Goal: Information Seeking & Learning: Check status

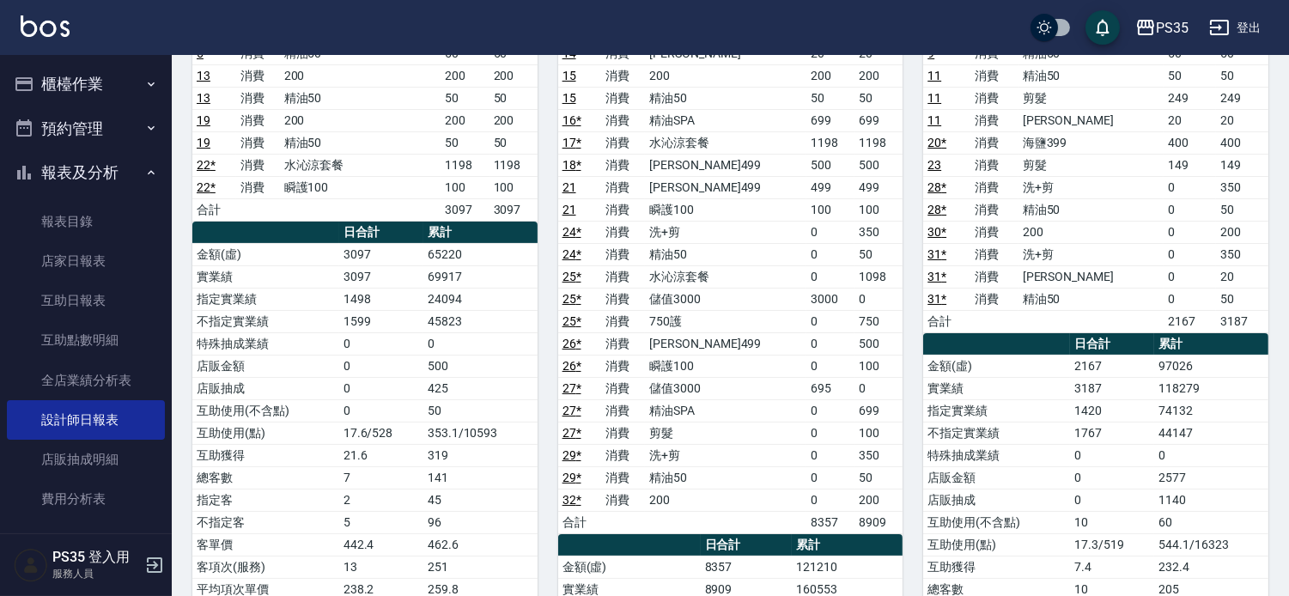
scroll to position [381, 0]
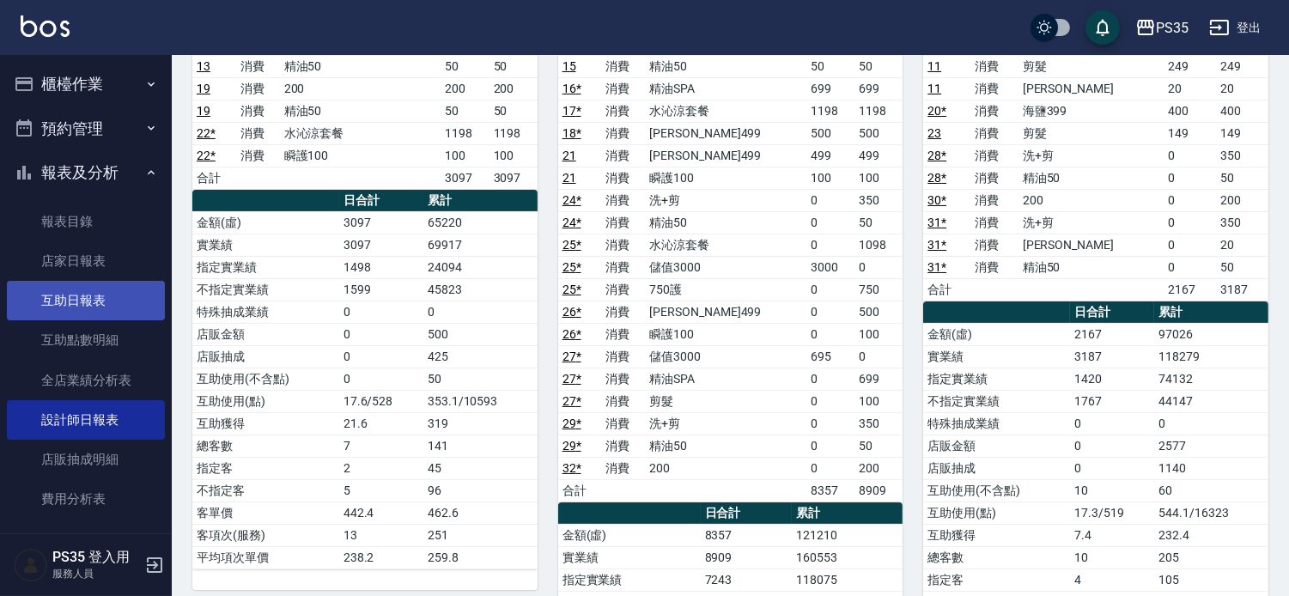
click at [112, 307] on link "互助日報表" at bounding box center [86, 300] width 158 height 39
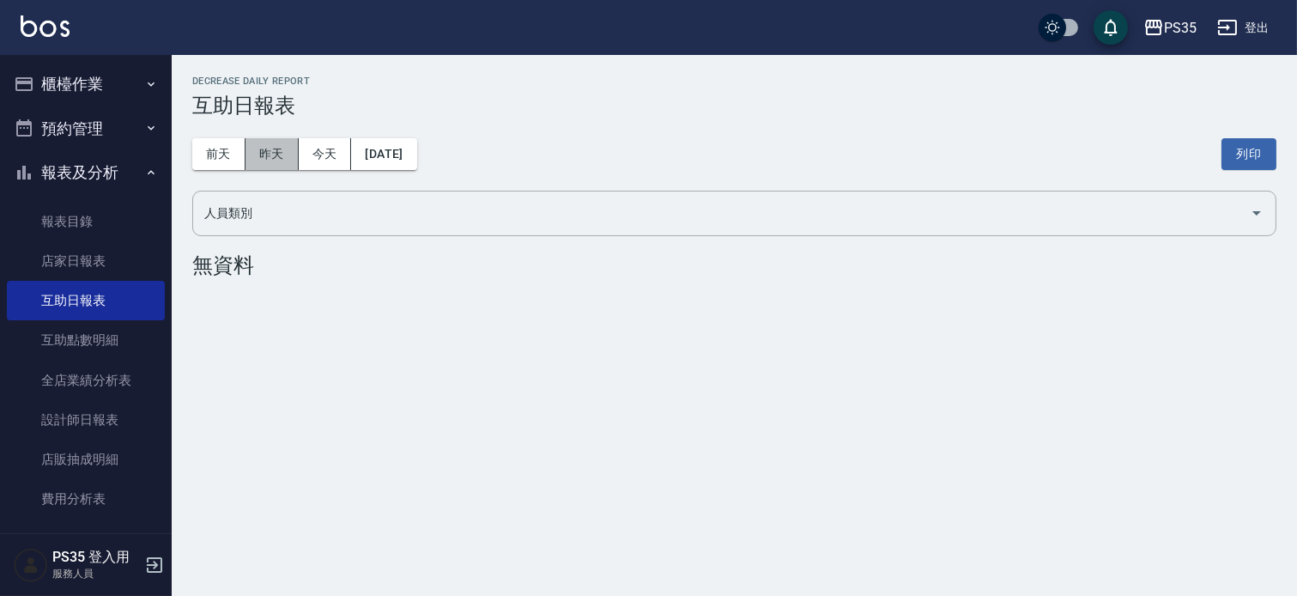
click at [272, 166] on button "昨天" at bounding box center [272, 154] width 53 height 32
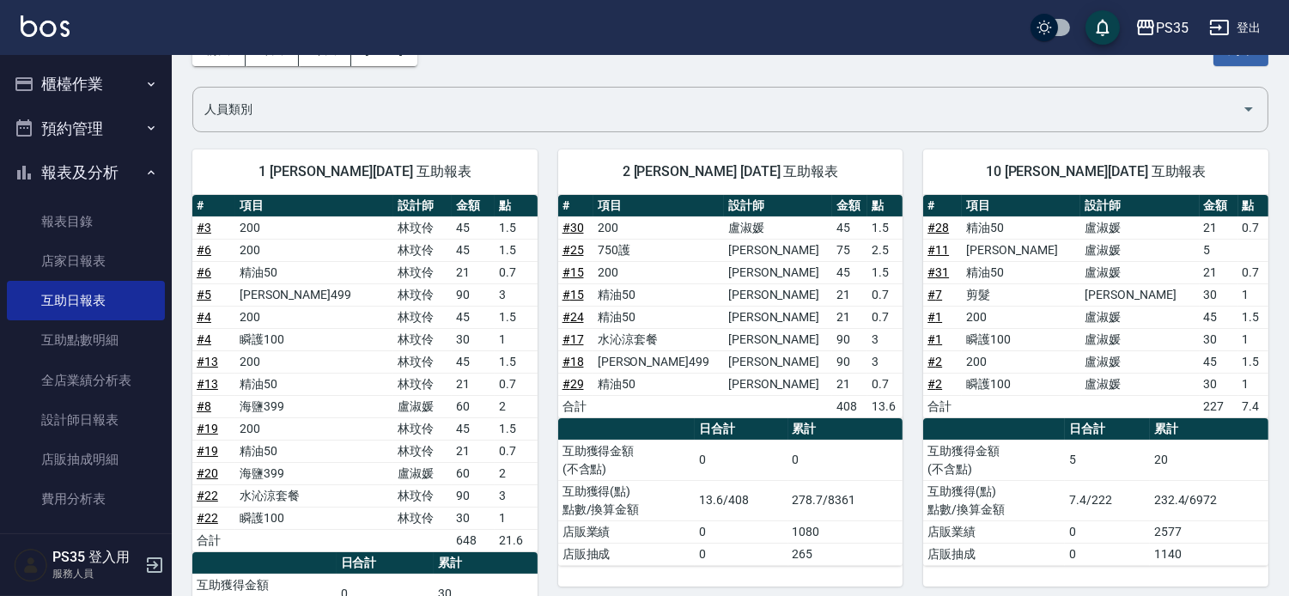
scroll to position [95, 0]
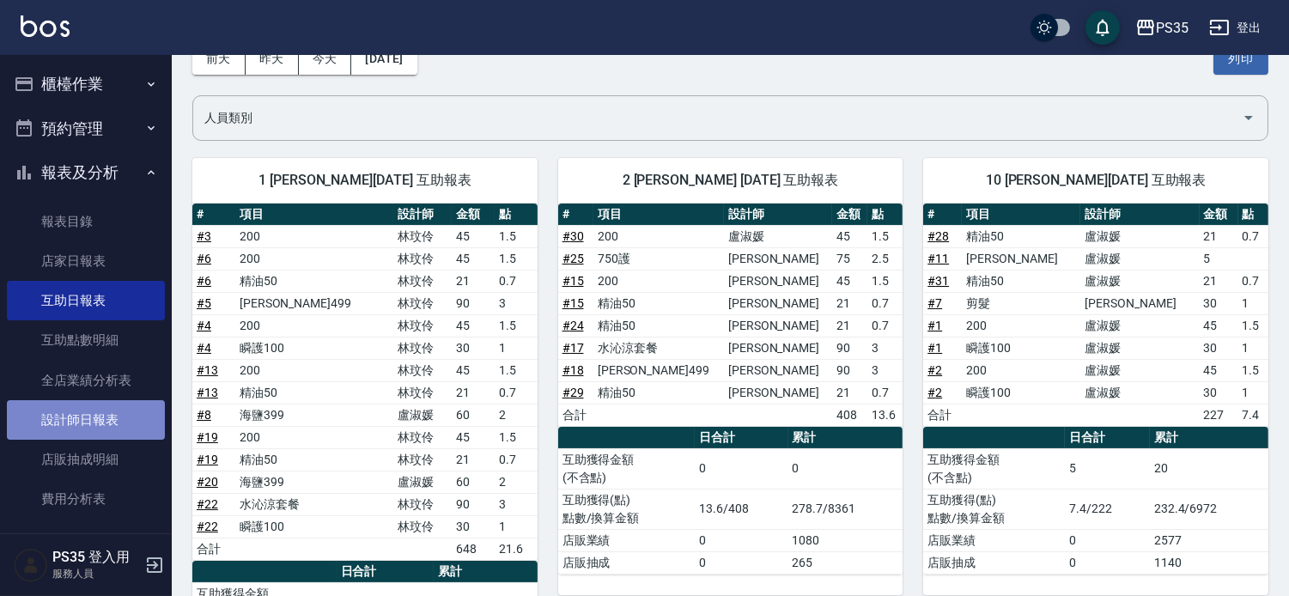
click at [116, 408] on link "設計師日報表" at bounding box center [86, 419] width 158 height 39
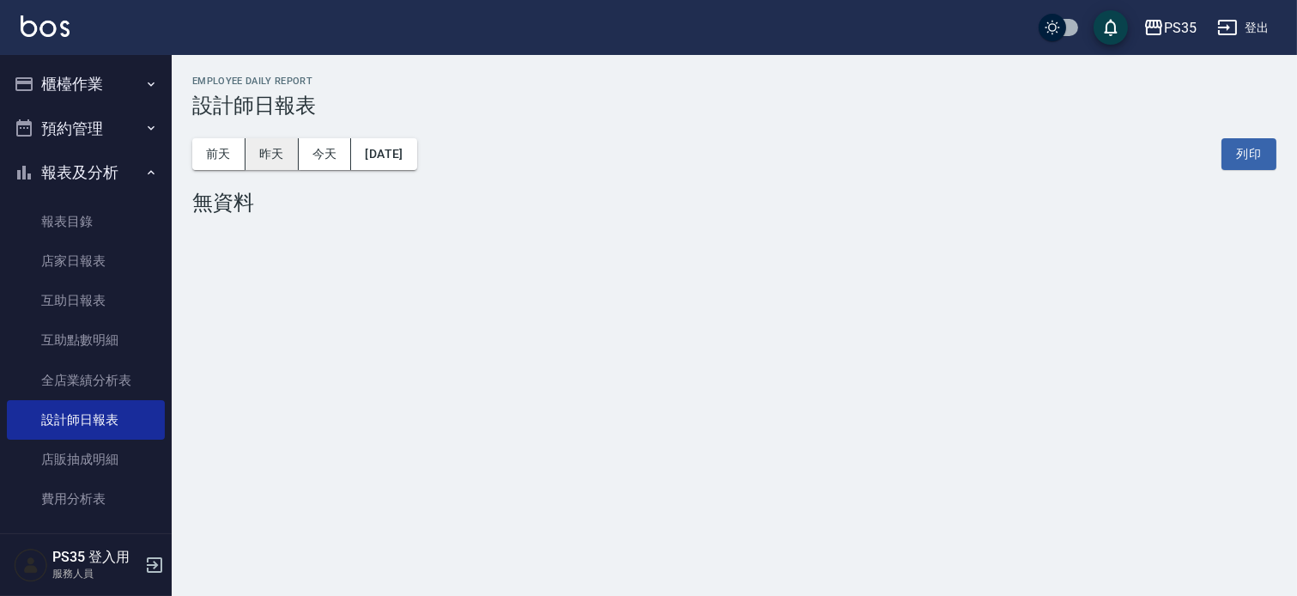
click at [292, 166] on button "昨天" at bounding box center [272, 154] width 53 height 32
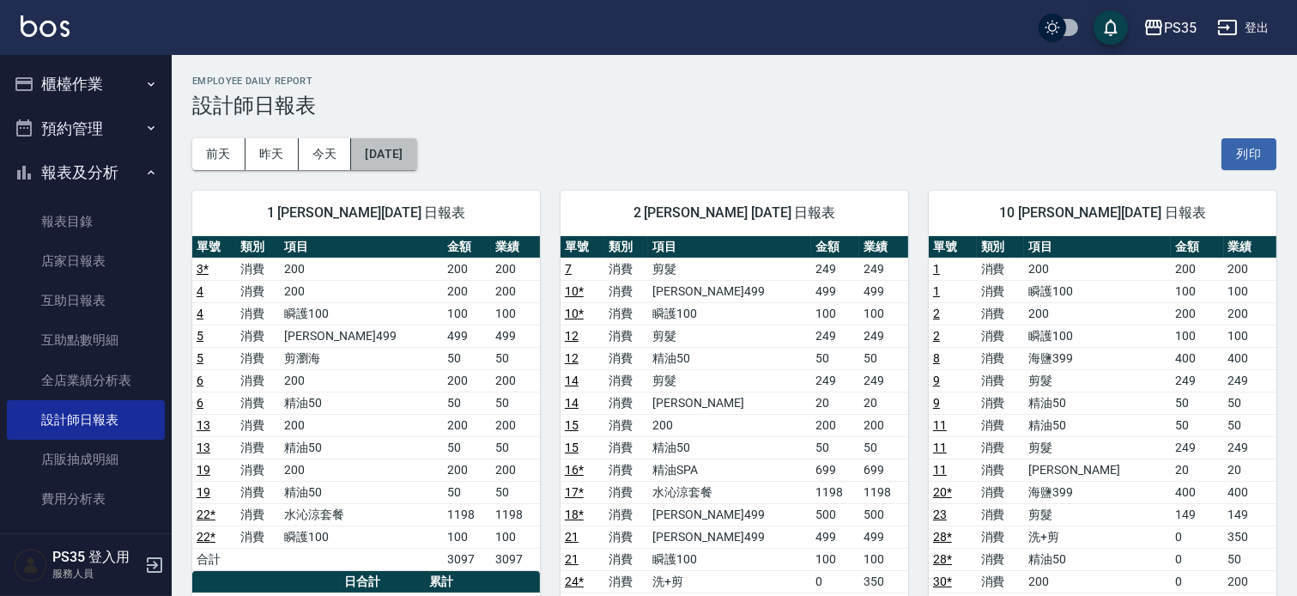
click at [416, 158] on button "[DATE]" at bounding box center [383, 154] width 65 height 32
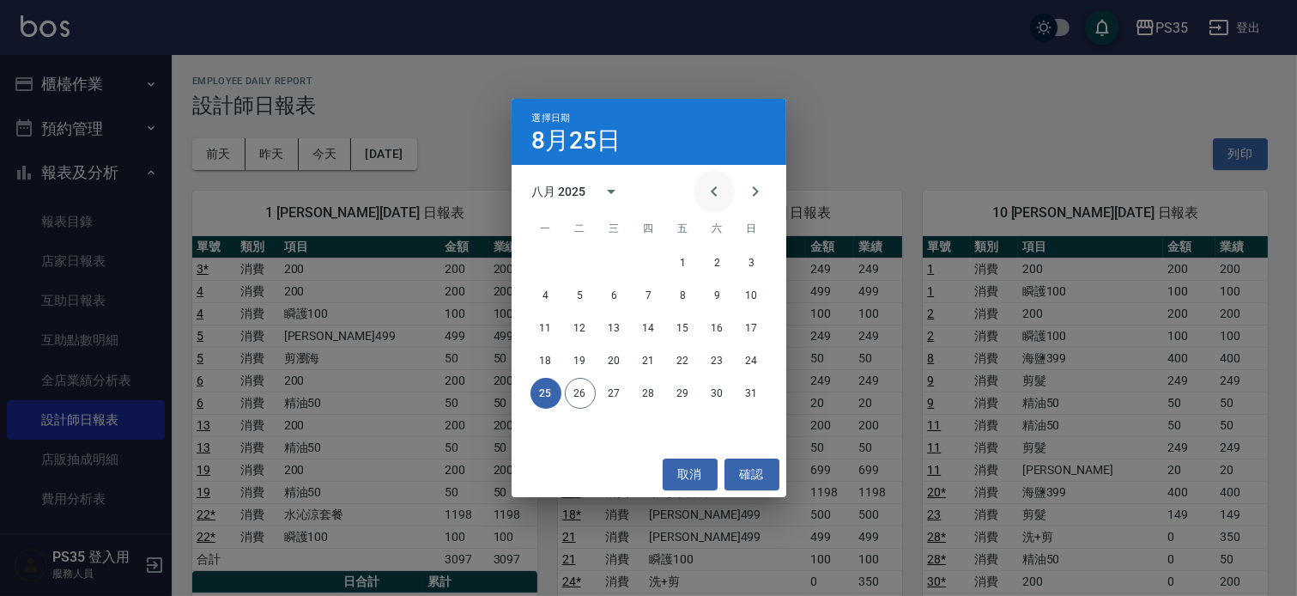
click at [704, 181] on icon "Previous month" at bounding box center [714, 191] width 21 height 21
click at [551, 399] on button "26" at bounding box center [546, 393] width 31 height 31
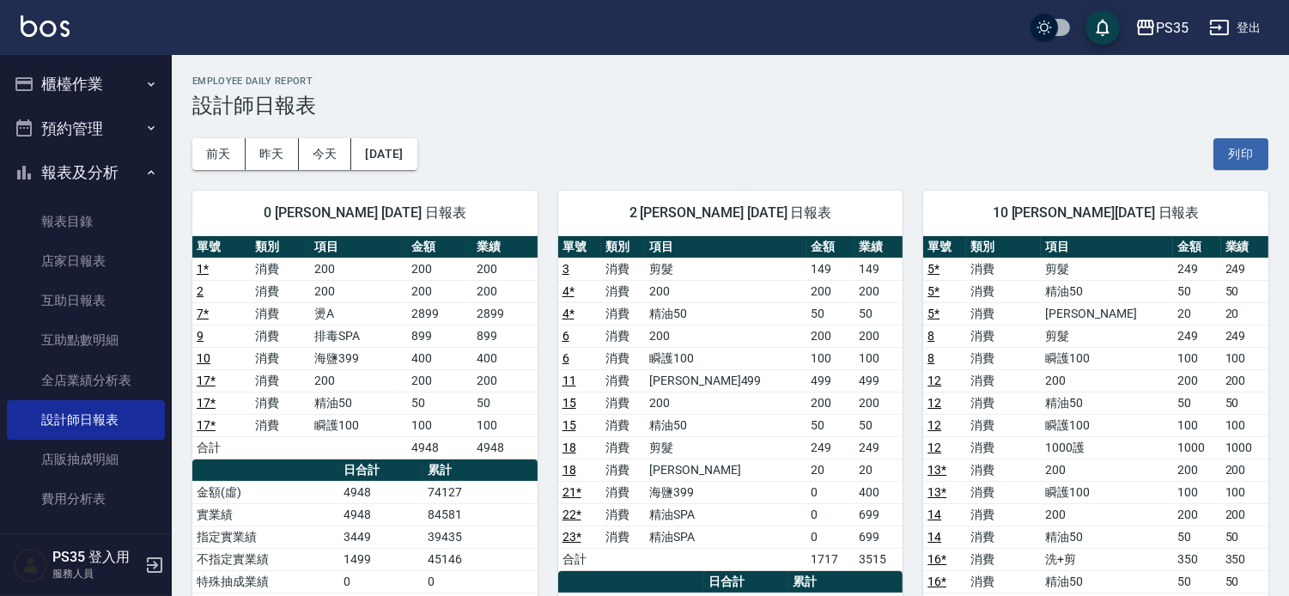
scroll to position [95, 0]
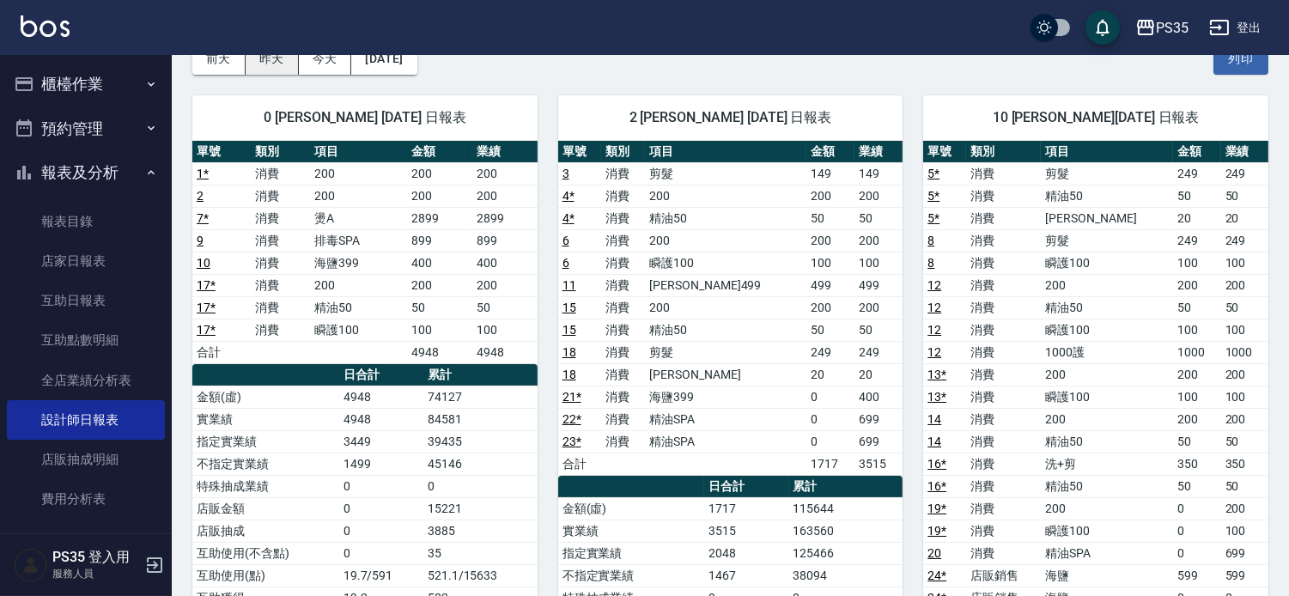
click at [270, 61] on button "昨天" at bounding box center [272, 59] width 53 height 32
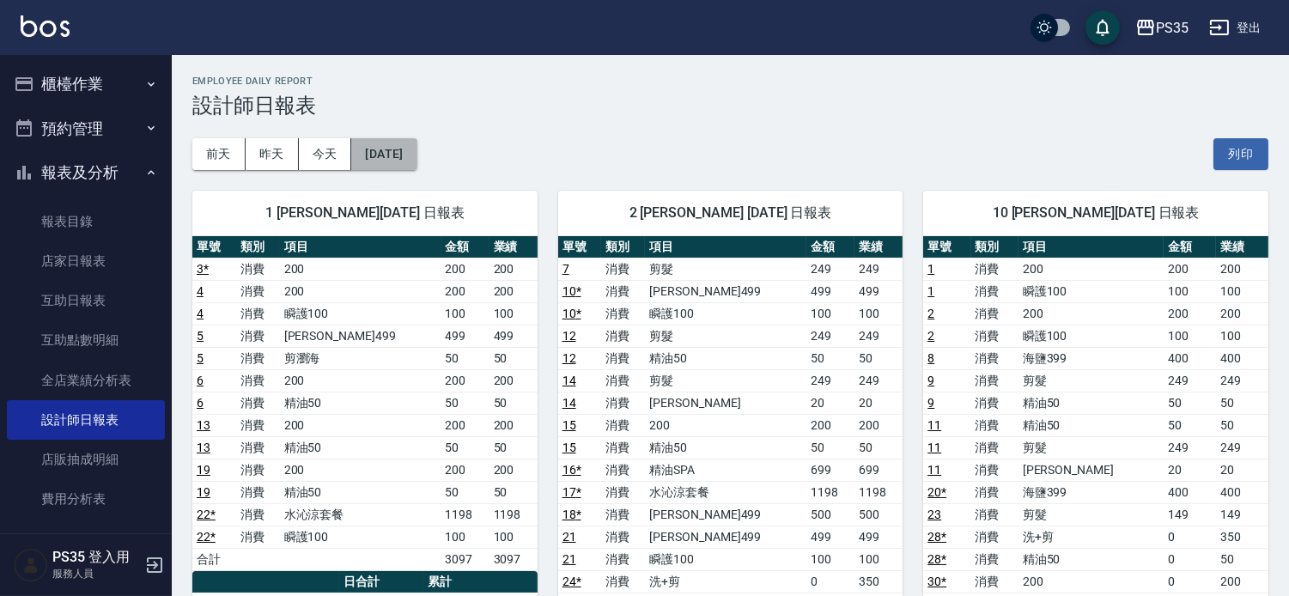
click at [416, 153] on button "[DATE]" at bounding box center [383, 154] width 65 height 32
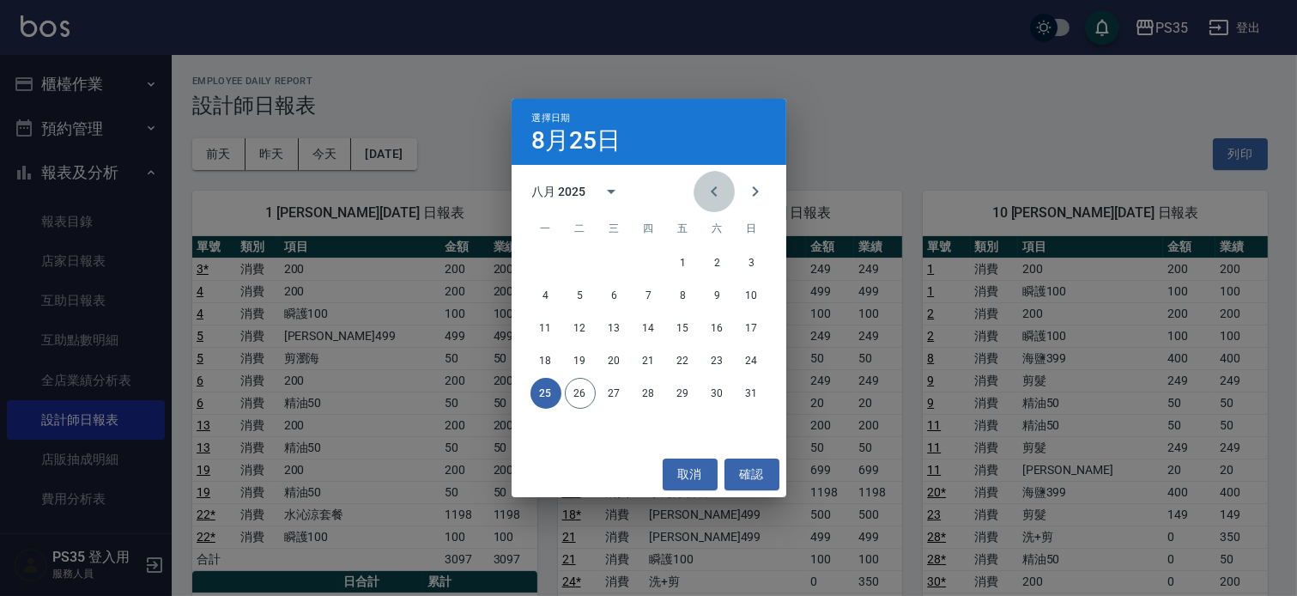
click at [704, 191] on icon "Previous month" at bounding box center [714, 191] width 21 height 21
click at [744, 364] on button "25" at bounding box center [752, 360] width 31 height 31
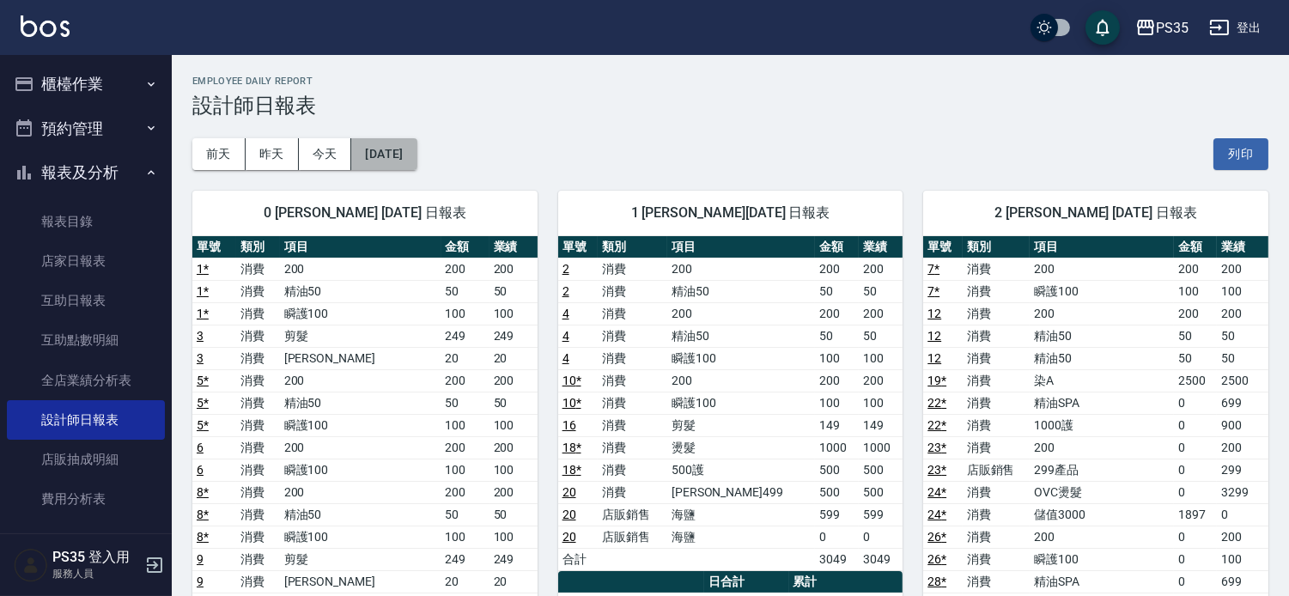
click at [412, 155] on button "[DATE]" at bounding box center [383, 154] width 65 height 32
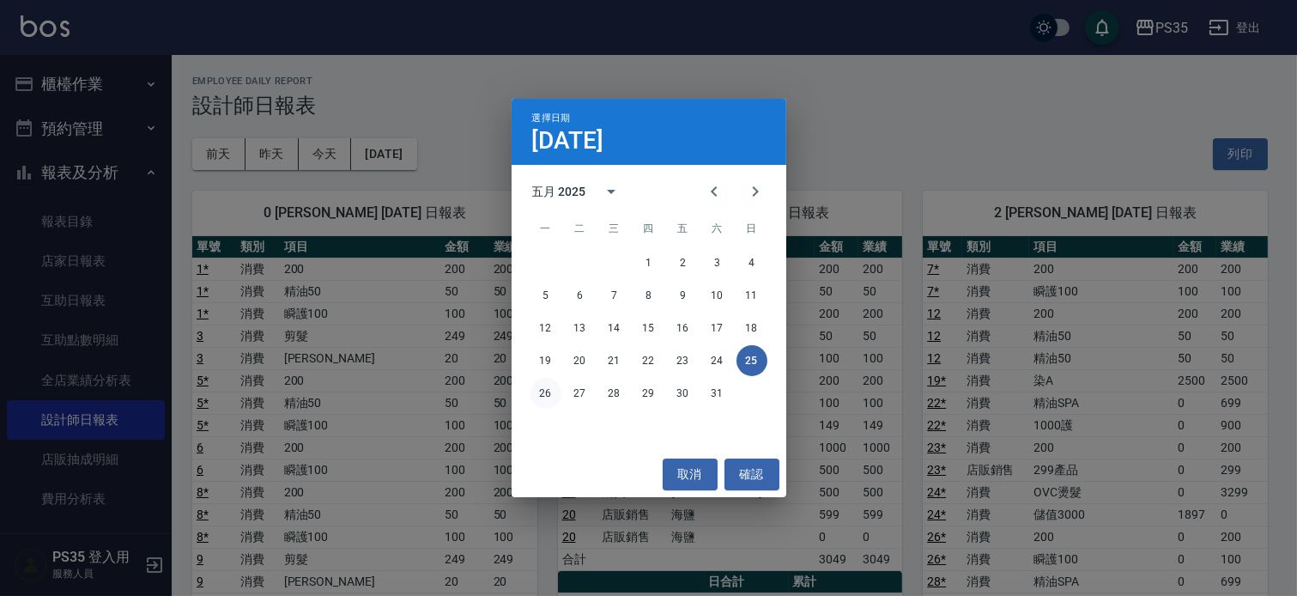
click at [534, 392] on button "26" at bounding box center [546, 393] width 31 height 31
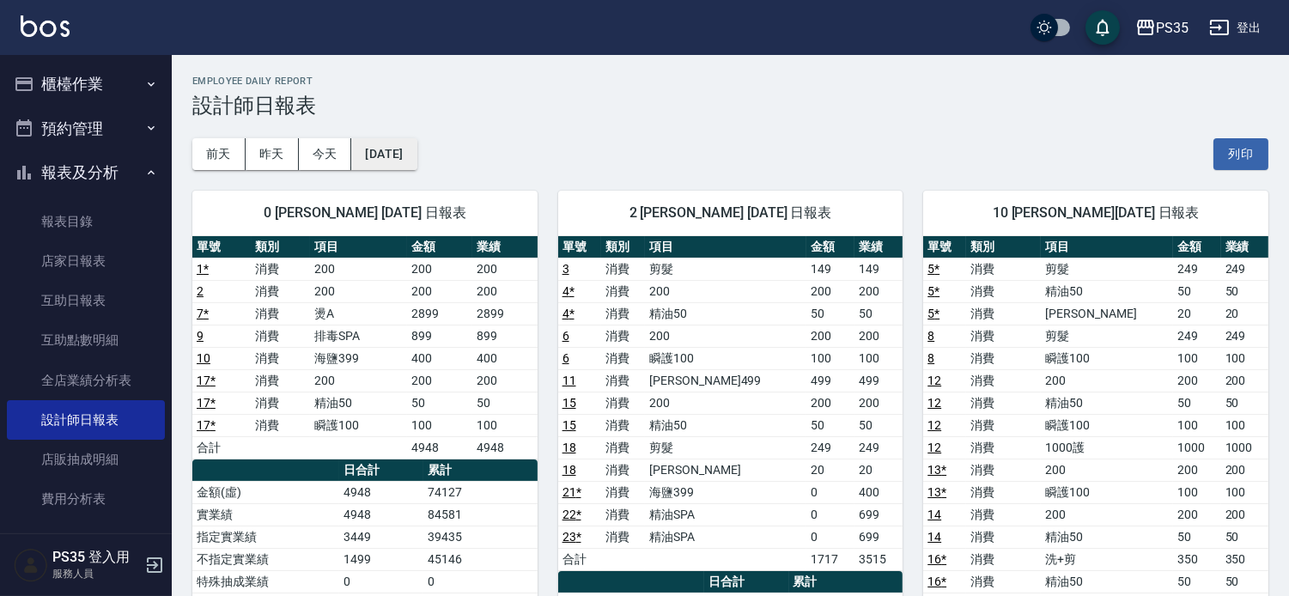
click at [416, 143] on button "[DATE]" at bounding box center [383, 154] width 65 height 32
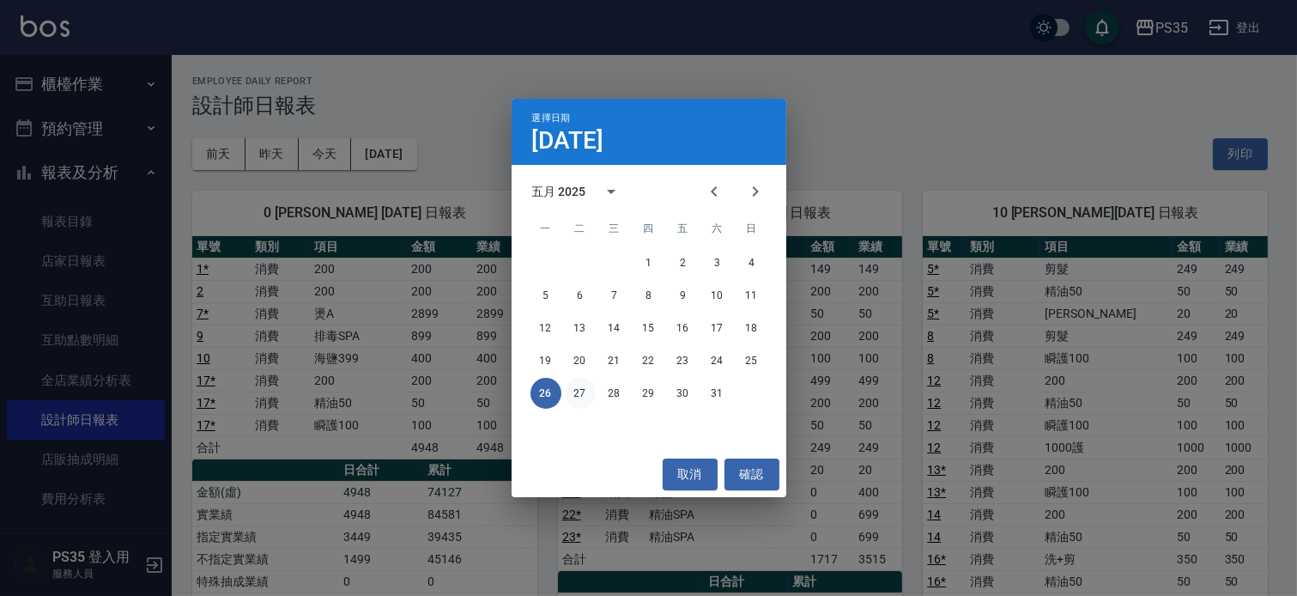
click at [569, 387] on button "27" at bounding box center [580, 393] width 31 height 31
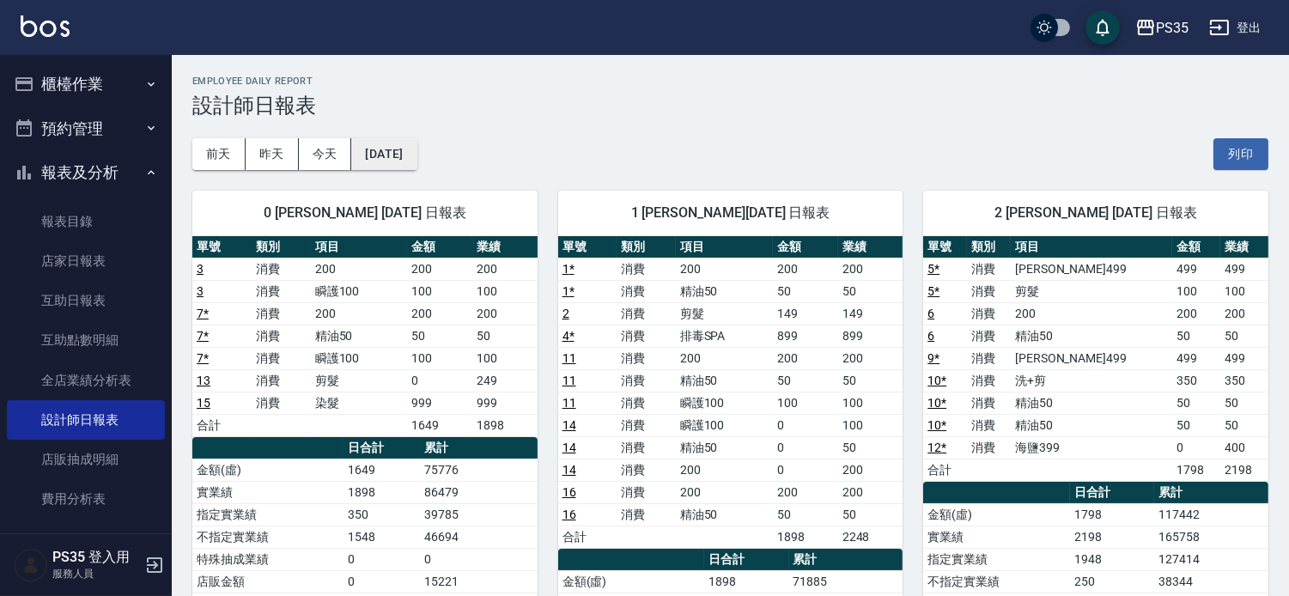
click at [407, 155] on button "[DATE]" at bounding box center [383, 154] width 65 height 32
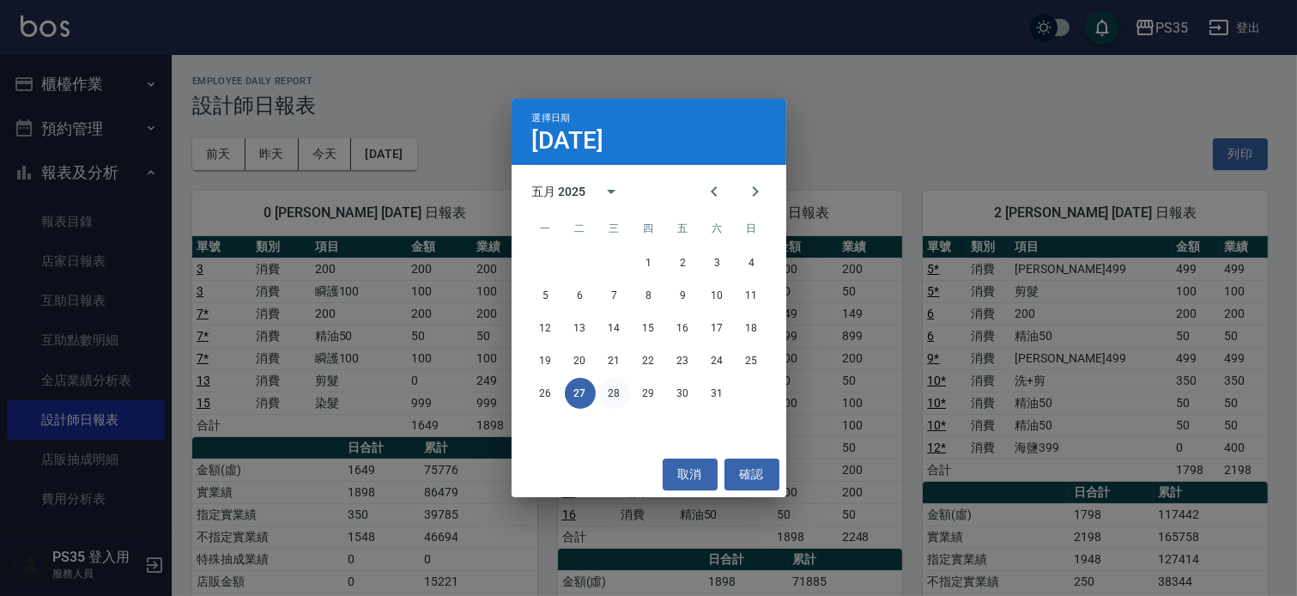
click at [622, 393] on button "28" at bounding box center [614, 393] width 31 height 31
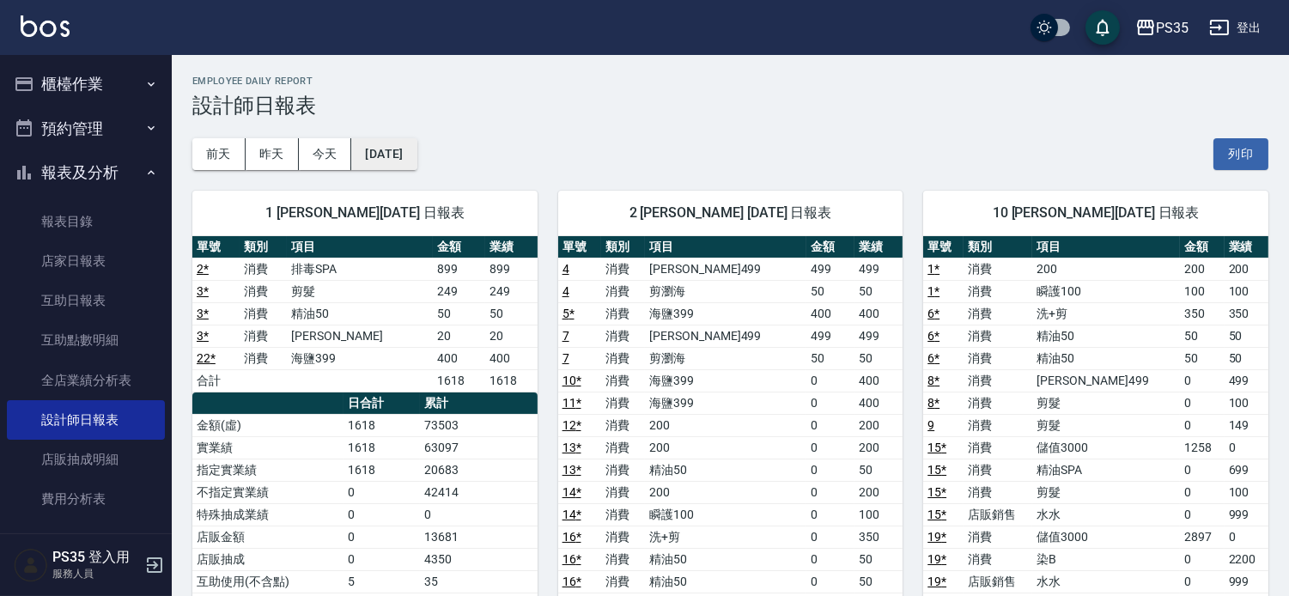
click at [412, 144] on button "[DATE]" at bounding box center [383, 154] width 65 height 32
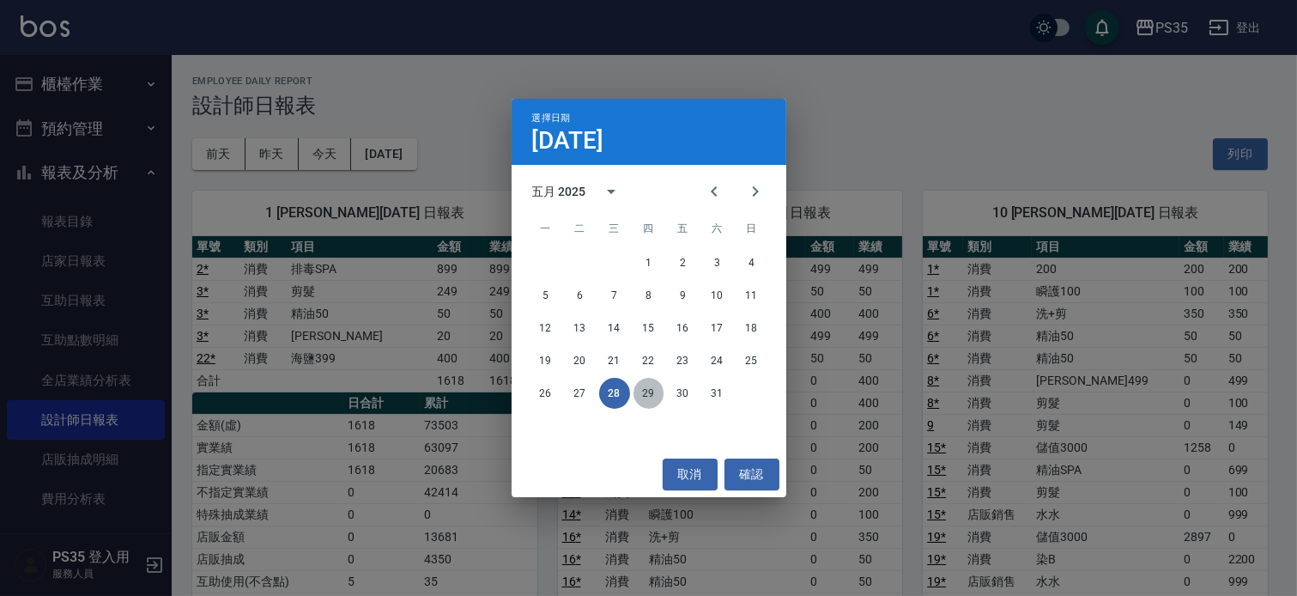
click at [647, 389] on button "29" at bounding box center [649, 393] width 31 height 31
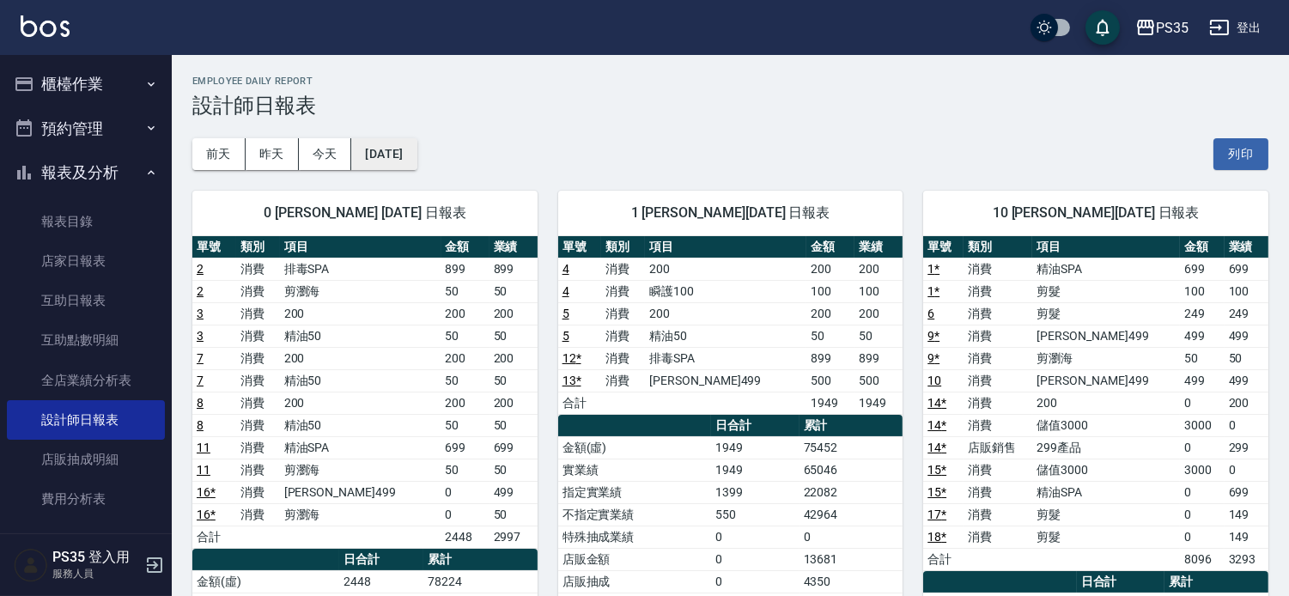
click at [406, 146] on button "[DATE]" at bounding box center [383, 154] width 65 height 32
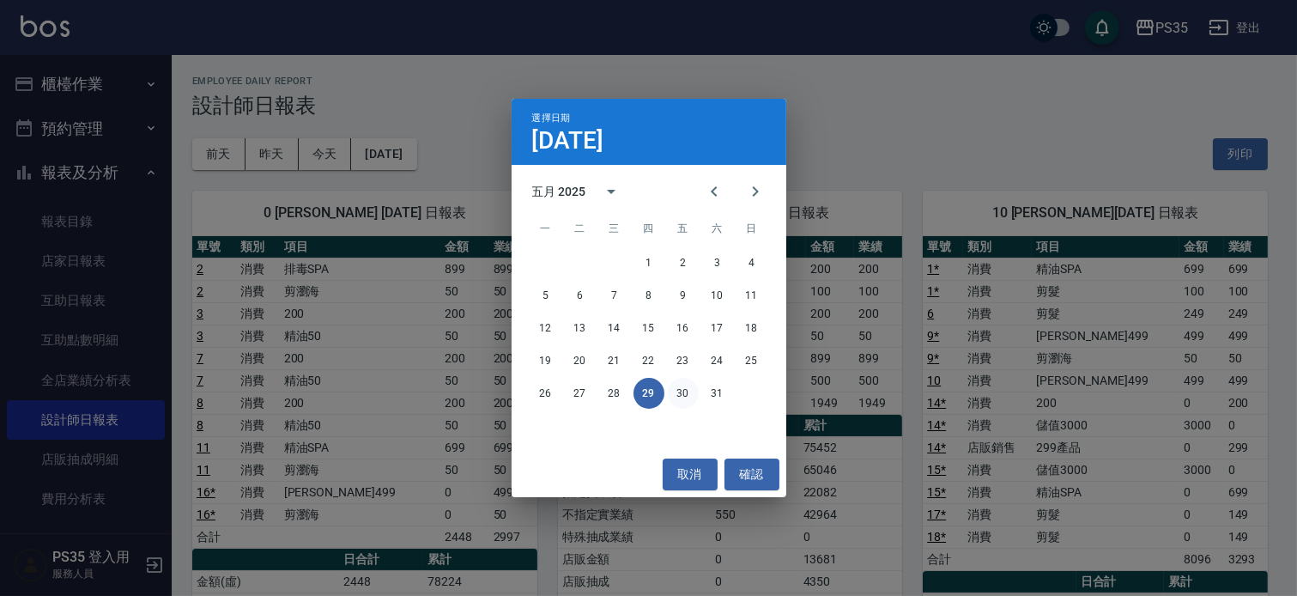
click at [685, 399] on button "30" at bounding box center [683, 393] width 31 height 31
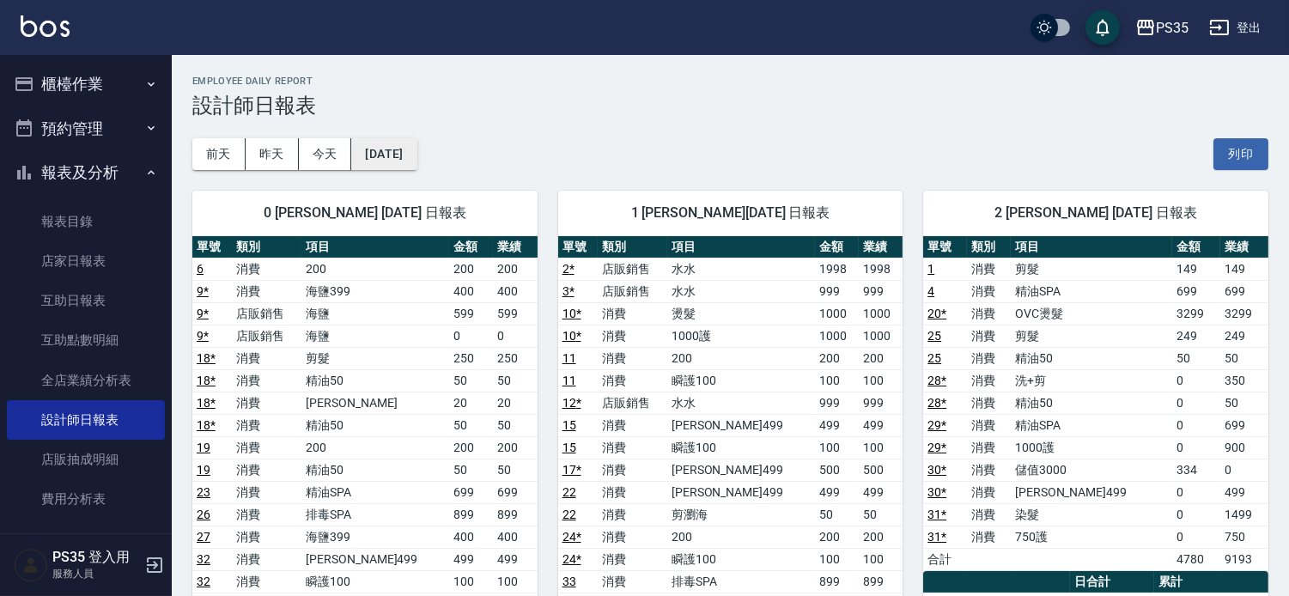
click at [391, 158] on button "[DATE]" at bounding box center [383, 154] width 65 height 32
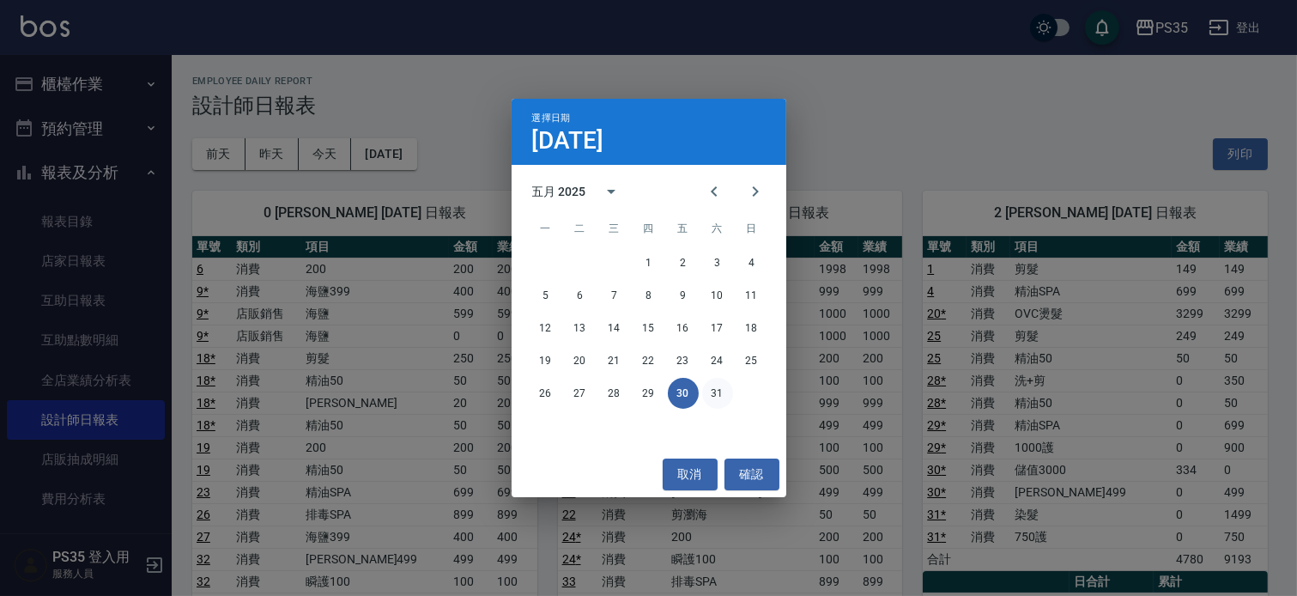
click at [707, 402] on button "31" at bounding box center [717, 393] width 31 height 31
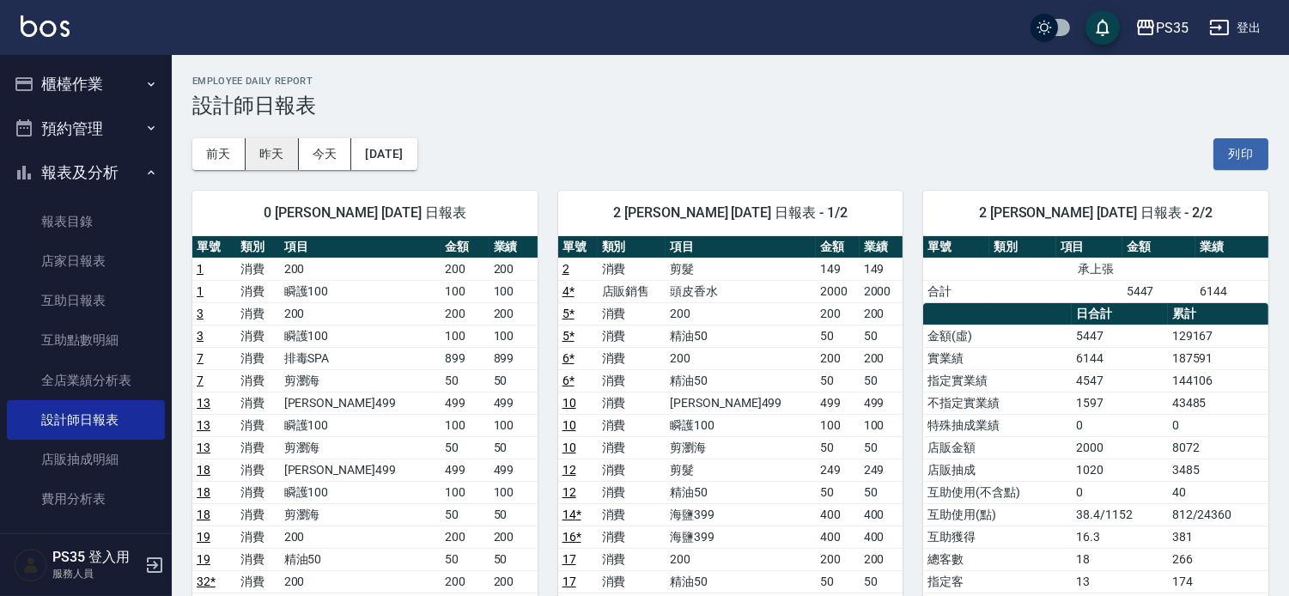
click at [272, 147] on button "昨天" at bounding box center [272, 154] width 53 height 32
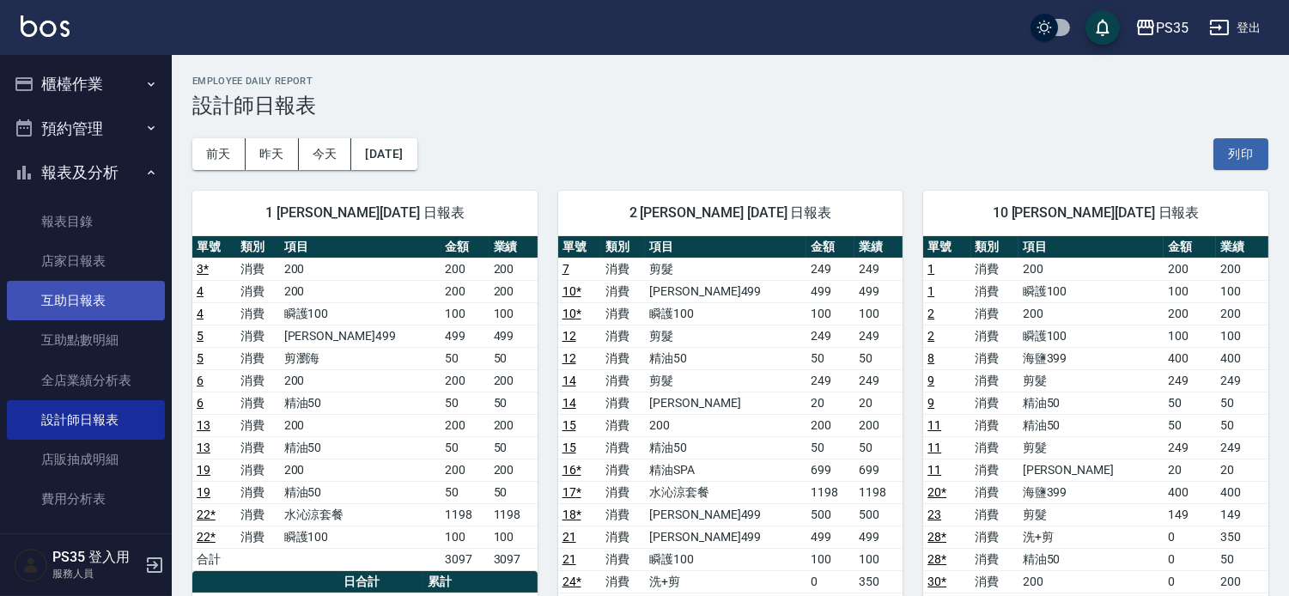
click at [110, 294] on link "互助日報表" at bounding box center [86, 300] width 158 height 39
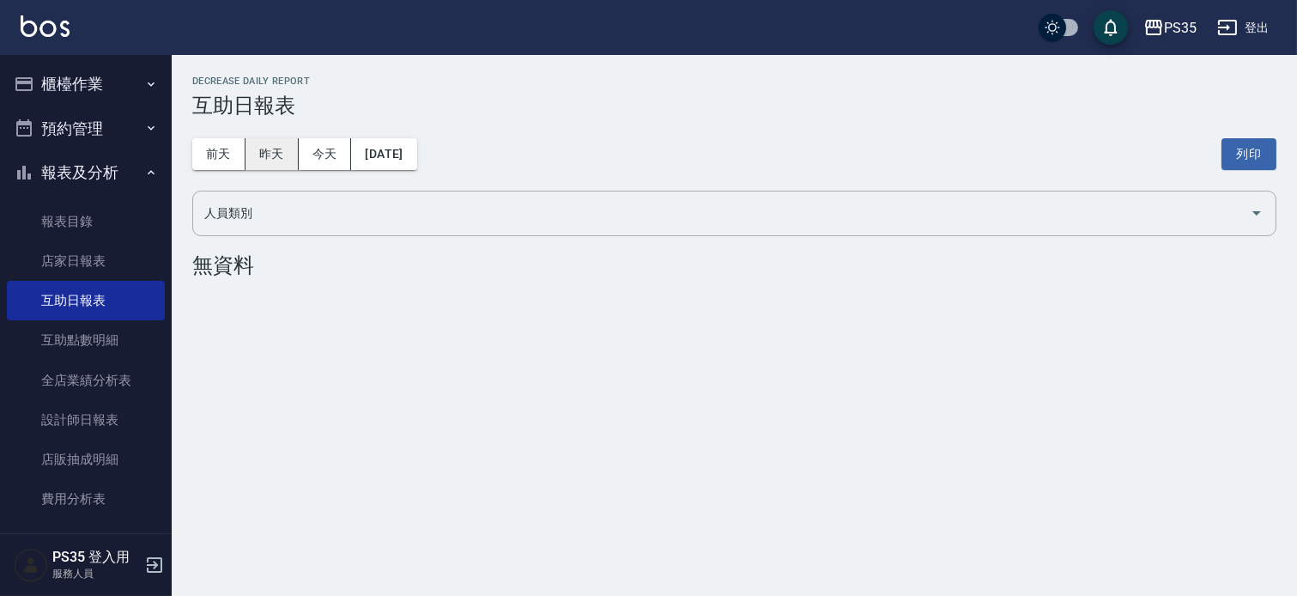
click at [271, 167] on button "昨天" at bounding box center [272, 154] width 53 height 32
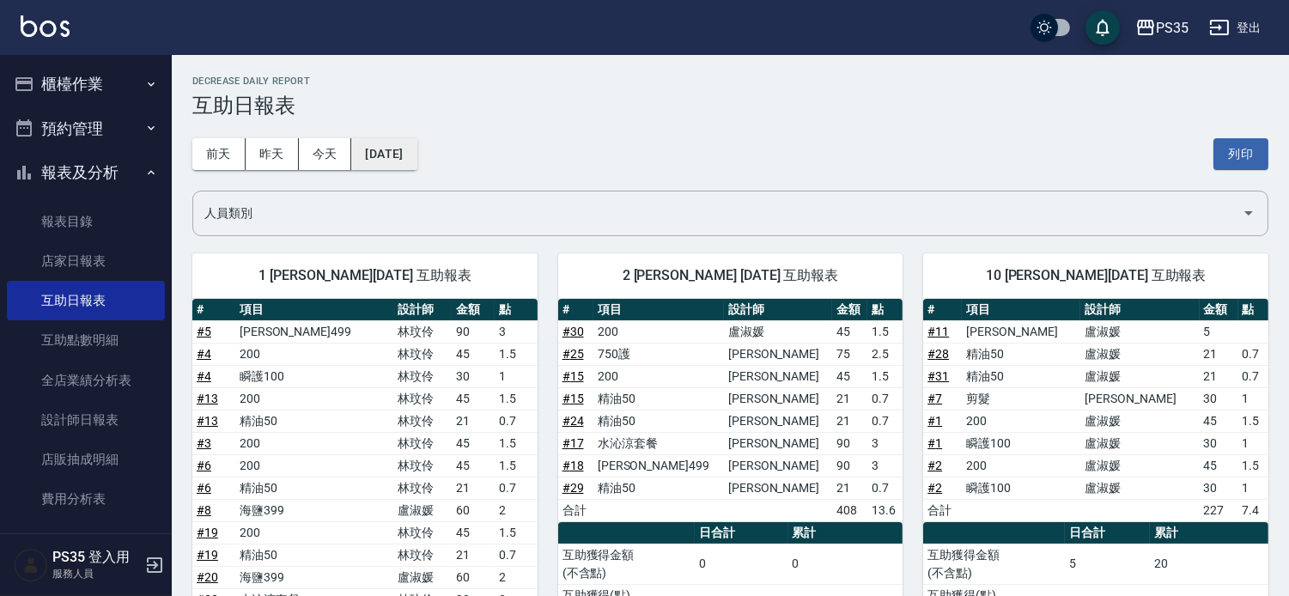
click at [416, 161] on button "[DATE]" at bounding box center [383, 154] width 65 height 32
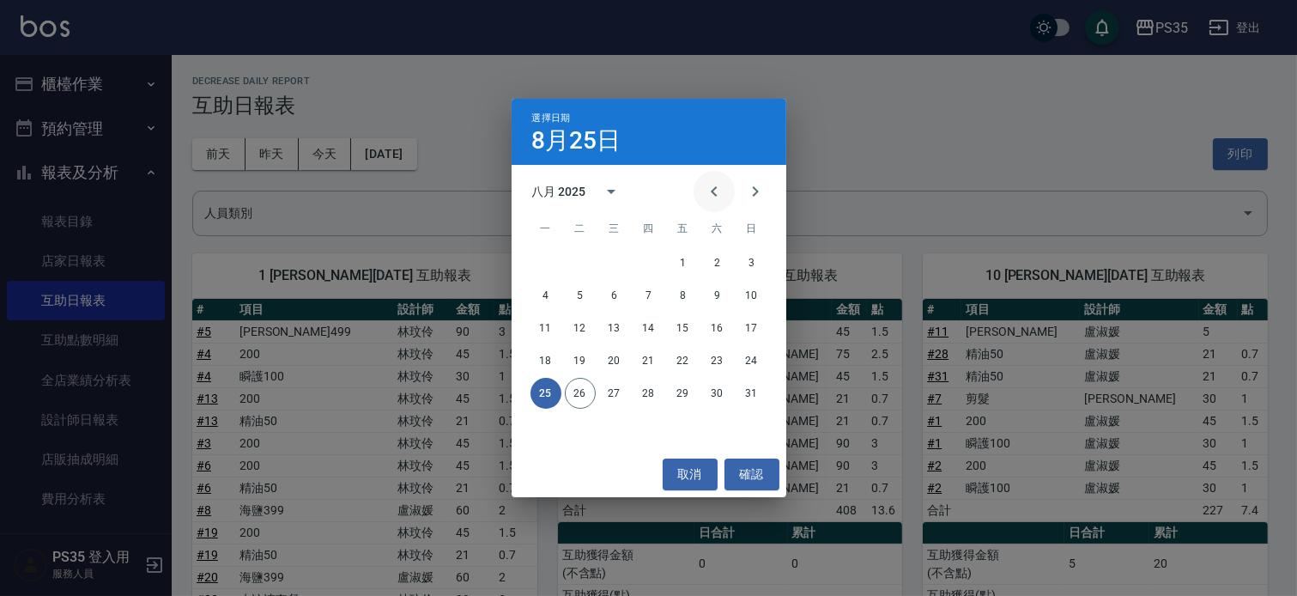
click at [704, 199] on icon "Previous month" at bounding box center [714, 191] width 21 height 21
click at [707, 194] on icon "Previous month" at bounding box center [714, 191] width 21 height 21
click at [607, 396] on button "25" at bounding box center [614, 393] width 31 height 31
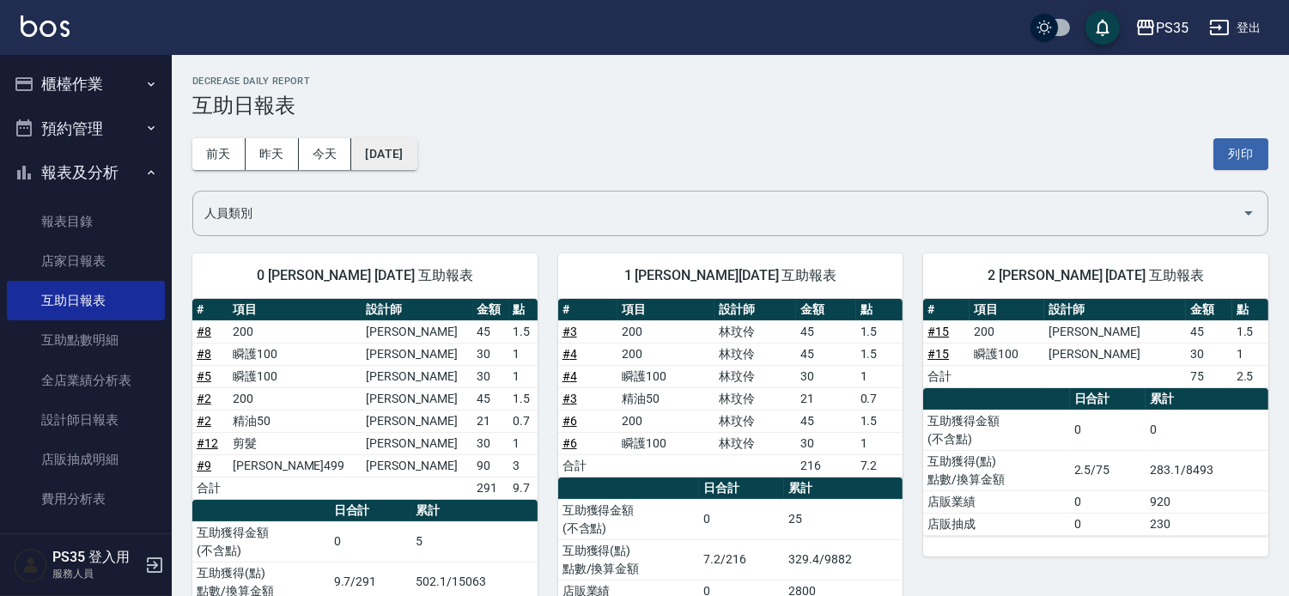
click at [416, 148] on button "[DATE]" at bounding box center [383, 154] width 65 height 32
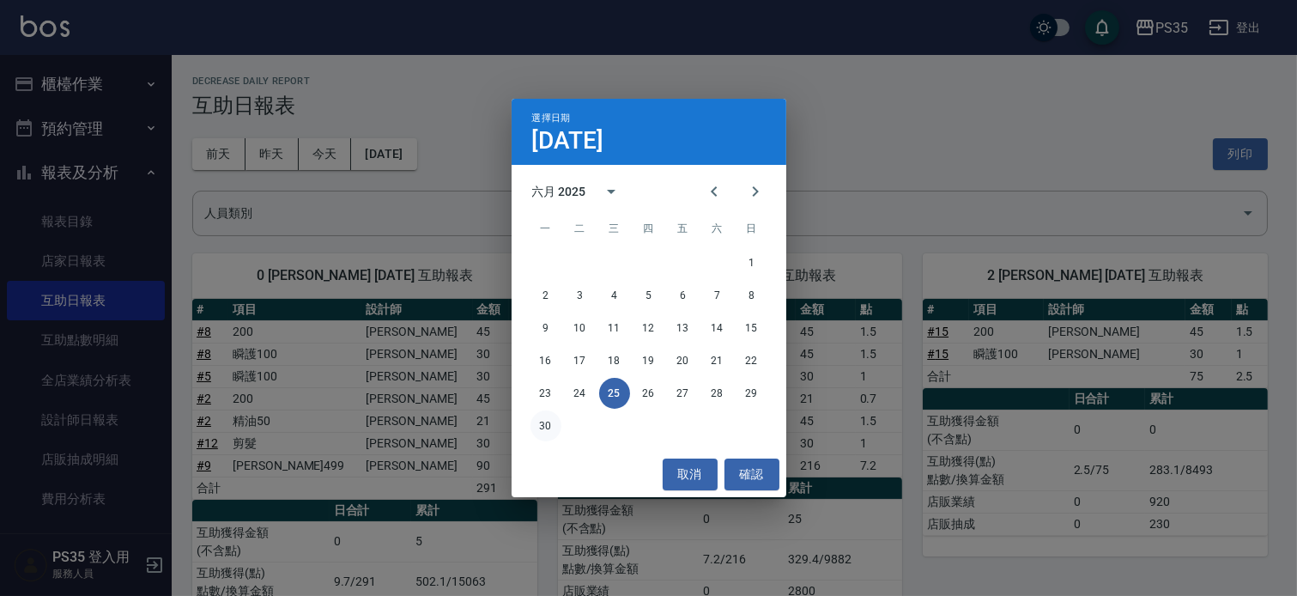
click at [554, 433] on button "30" at bounding box center [546, 425] width 31 height 31
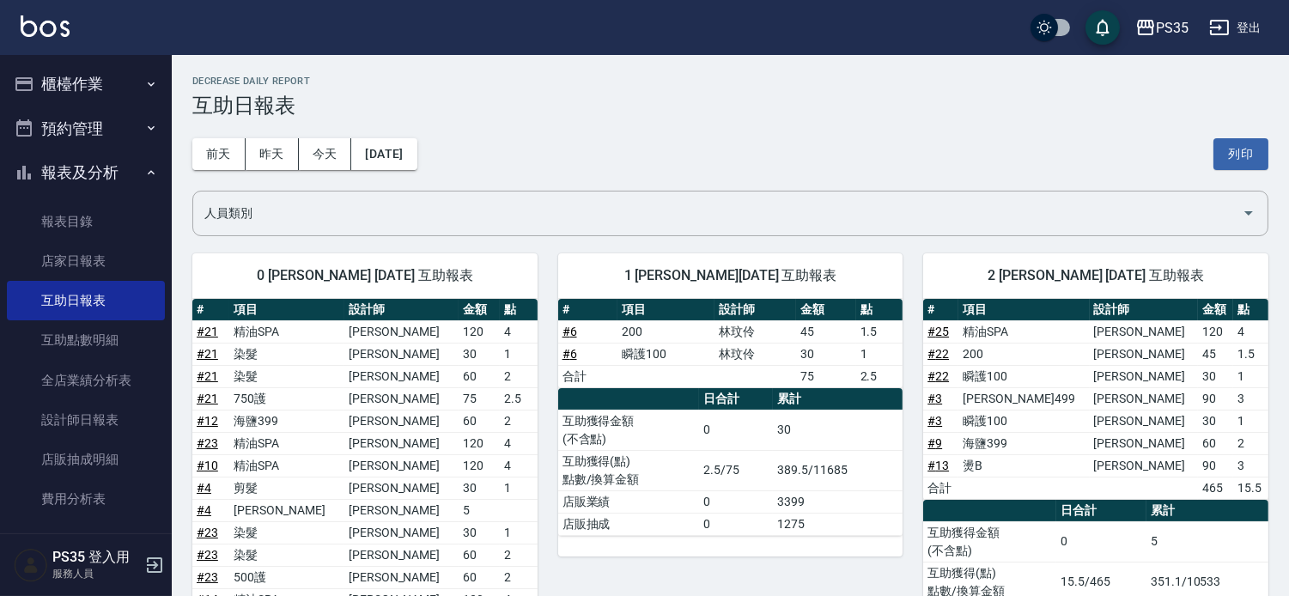
click at [456, 161] on div "[DATE] [DATE] [DATE] [DATE] 列印" at bounding box center [730, 154] width 1076 height 73
click at [416, 166] on button "[DATE]" at bounding box center [383, 154] width 65 height 32
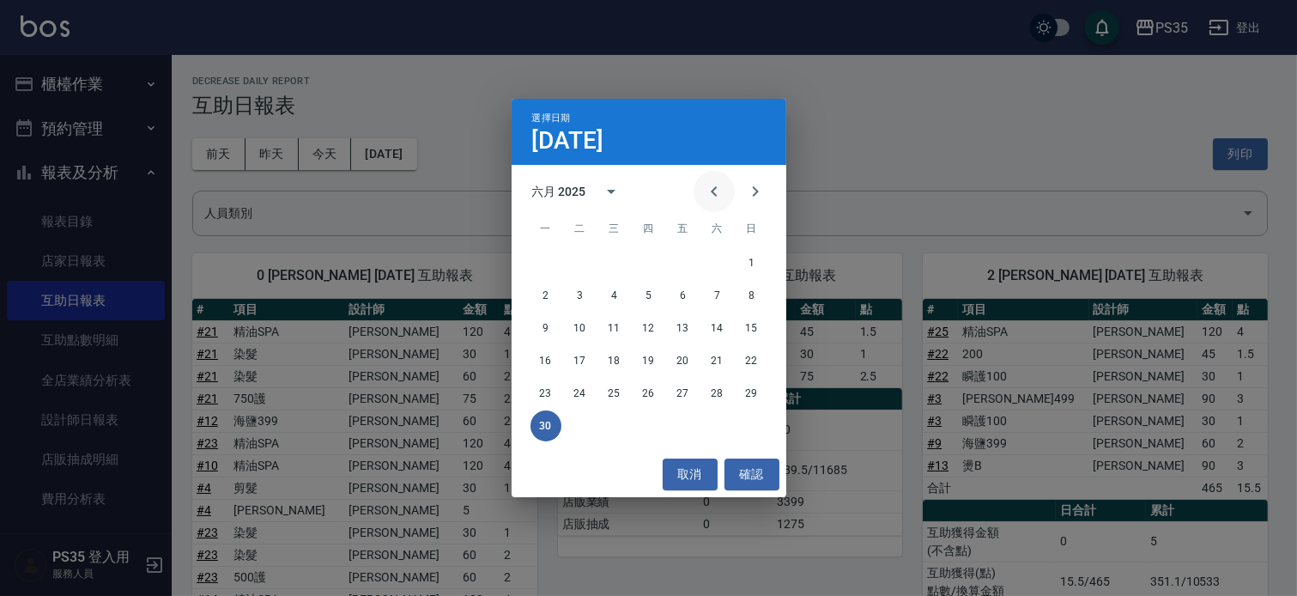
click at [694, 192] on button "Previous month" at bounding box center [714, 191] width 41 height 41
click at [718, 391] on button "31" at bounding box center [717, 393] width 31 height 31
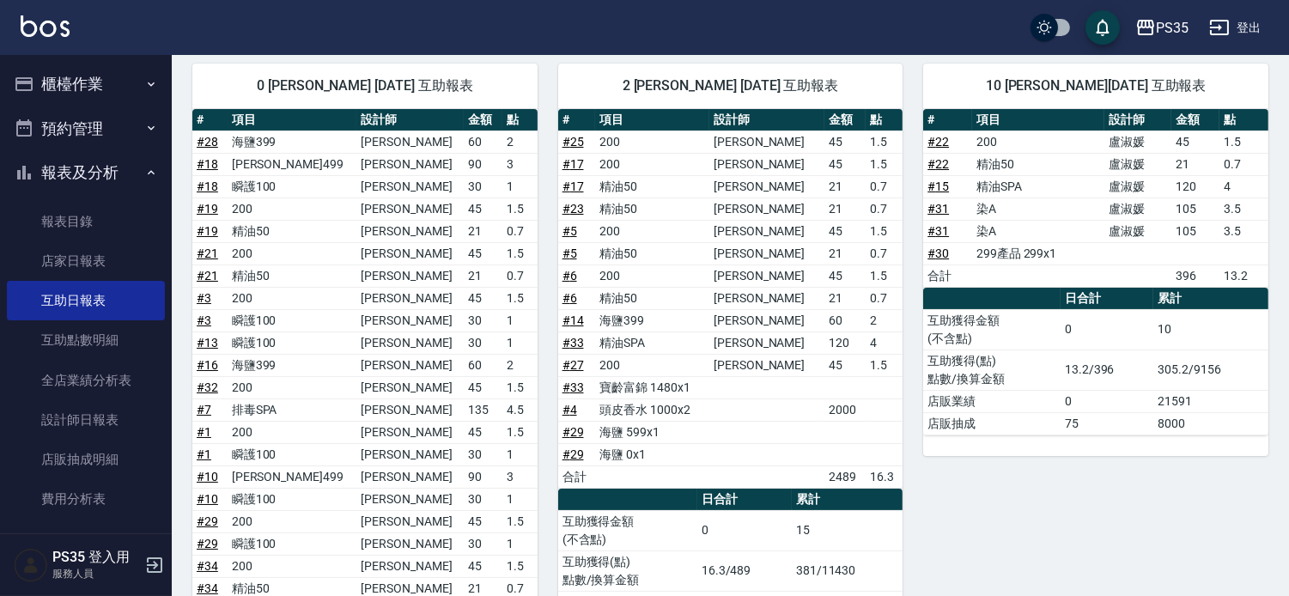
scroll to position [191, 0]
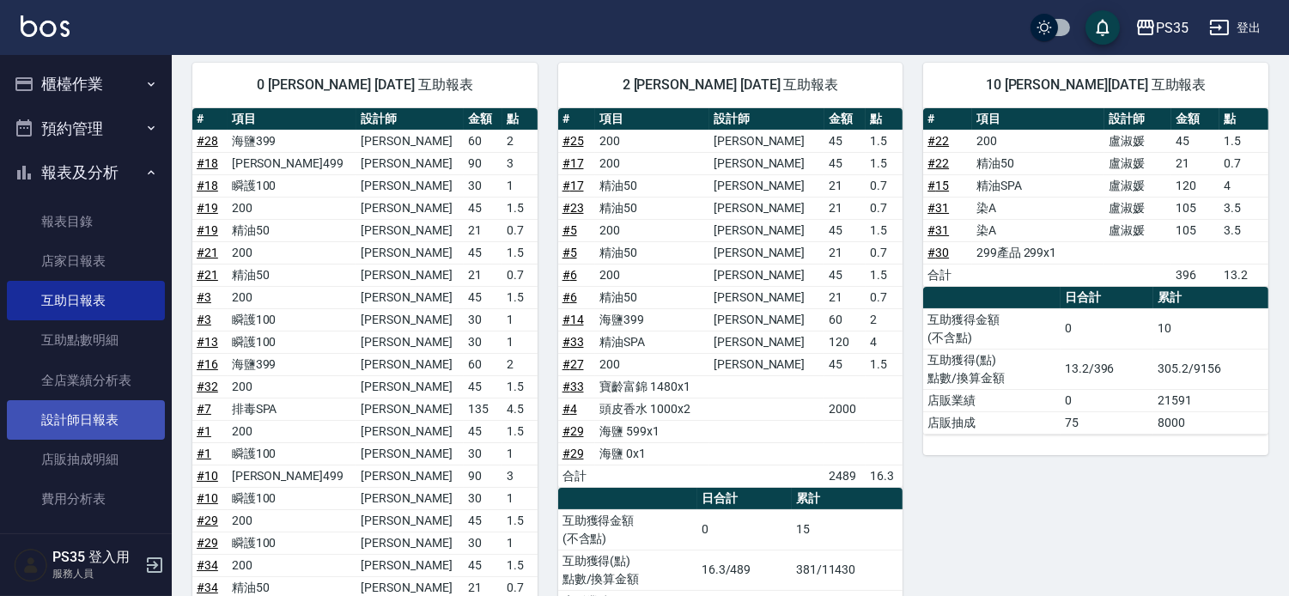
click at [88, 418] on link "設計師日報表" at bounding box center [86, 419] width 158 height 39
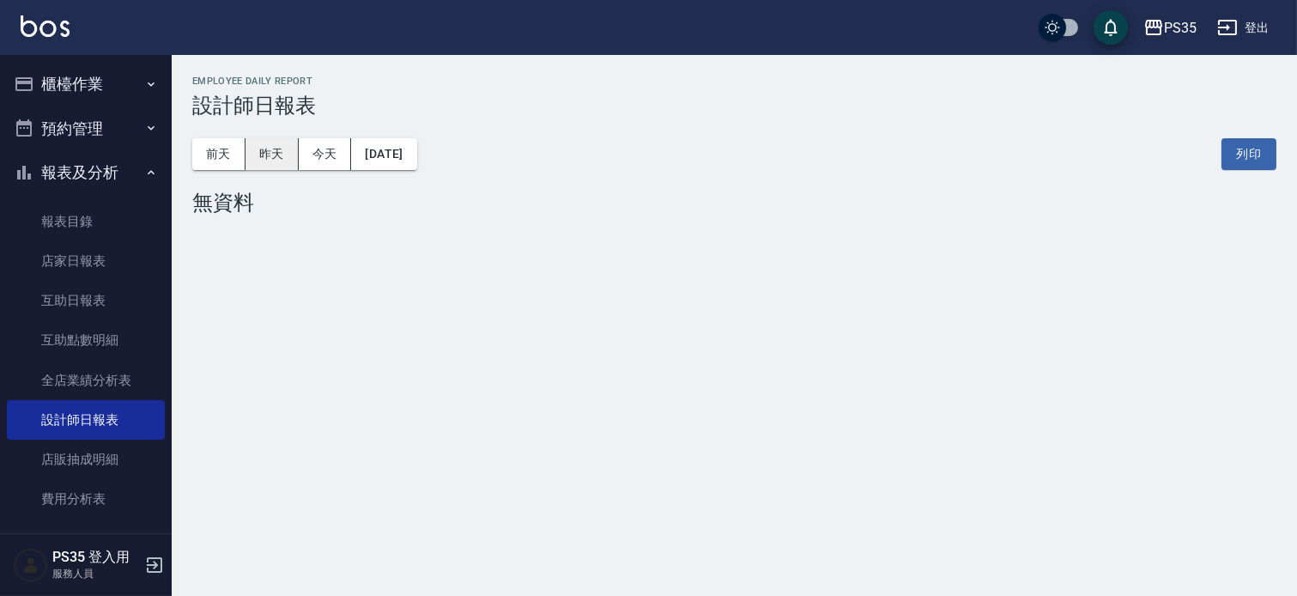
click at [290, 143] on button "昨天" at bounding box center [272, 154] width 53 height 32
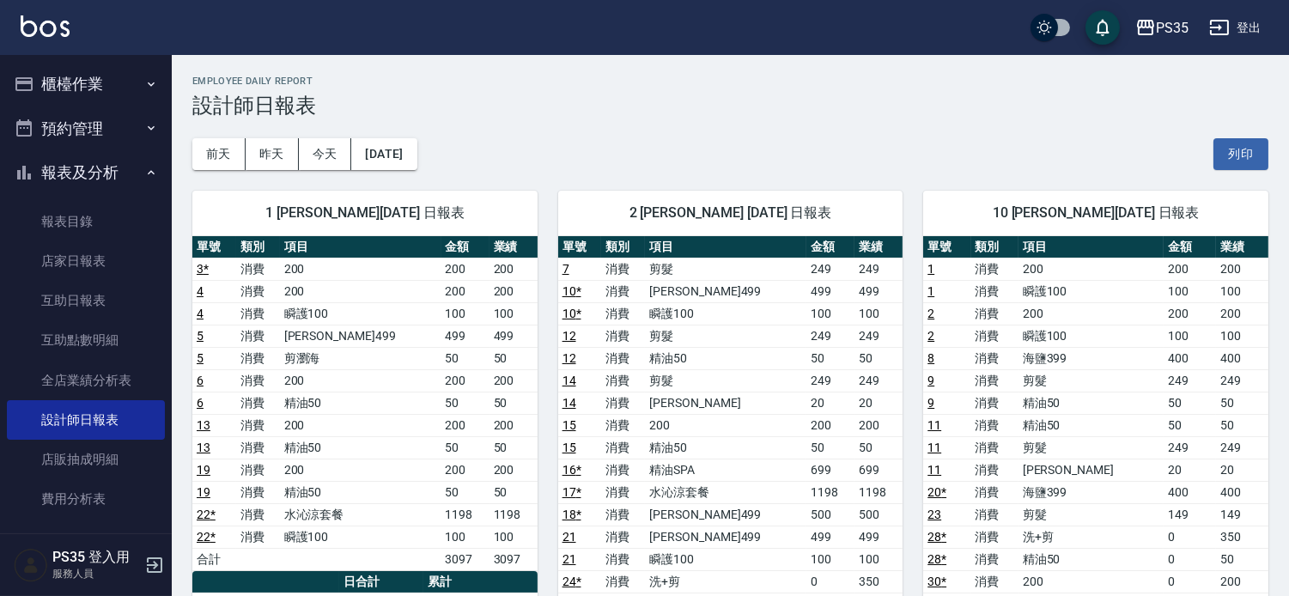
click at [246, 138] on button "昨天" at bounding box center [272, 154] width 53 height 32
drag, startPoint x: 641, startPoint y: 312, endPoint x: 774, endPoint y: 442, distance: 185.8
click at [774, 442] on td "精油50" at bounding box center [725, 447] width 161 height 22
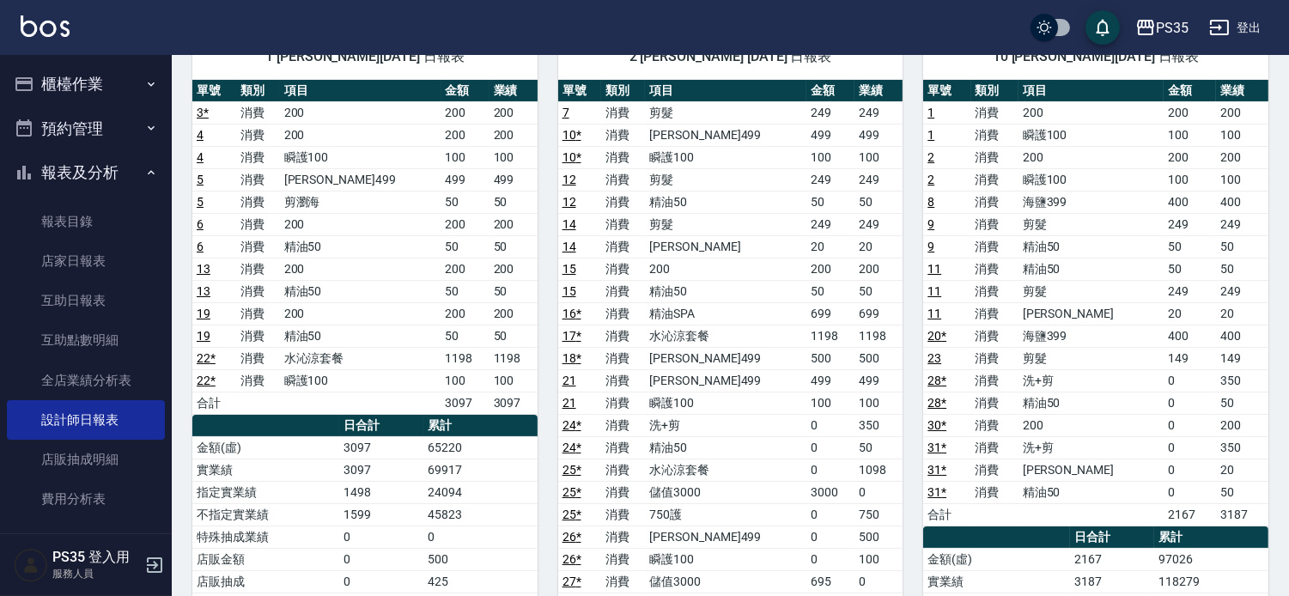
scroll to position [191, 0]
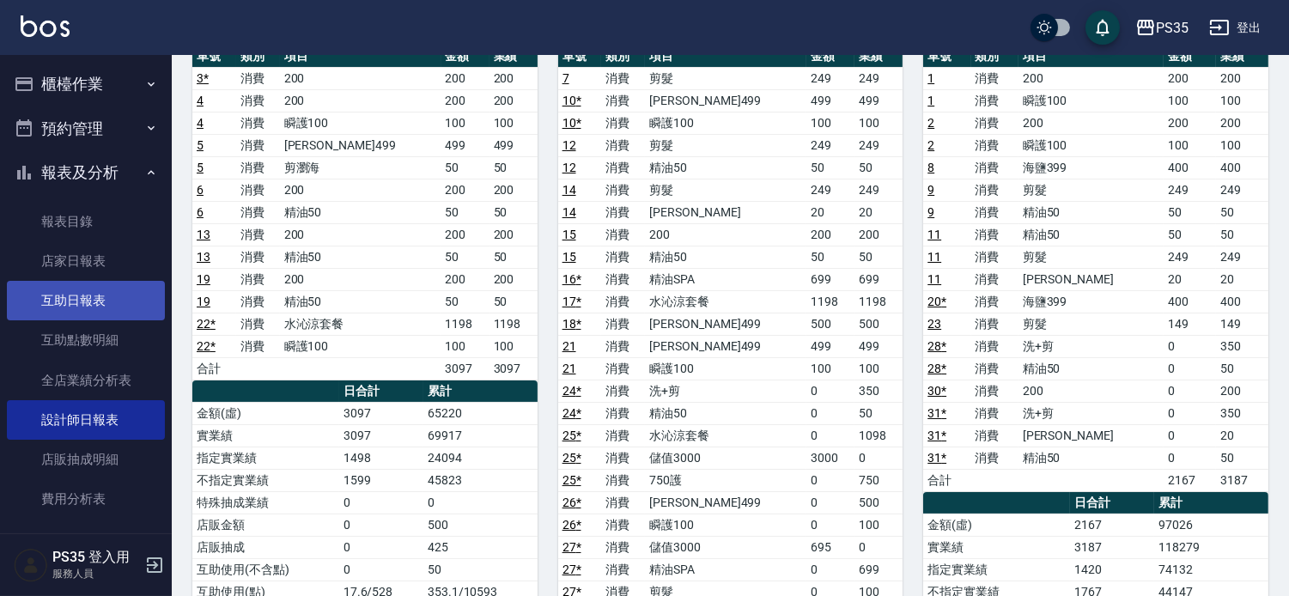
click at [115, 297] on link "互助日報表" at bounding box center [86, 300] width 158 height 39
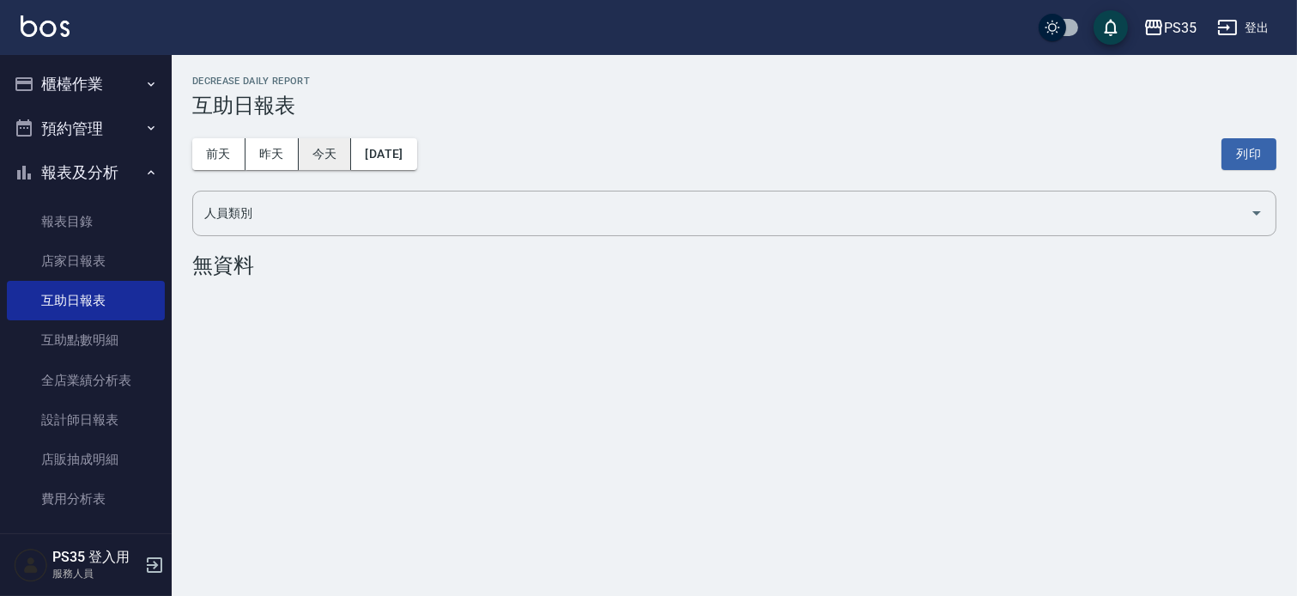
click at [285, 155] on button "昨天" at bounding box center [272, 154] width 53 height 32
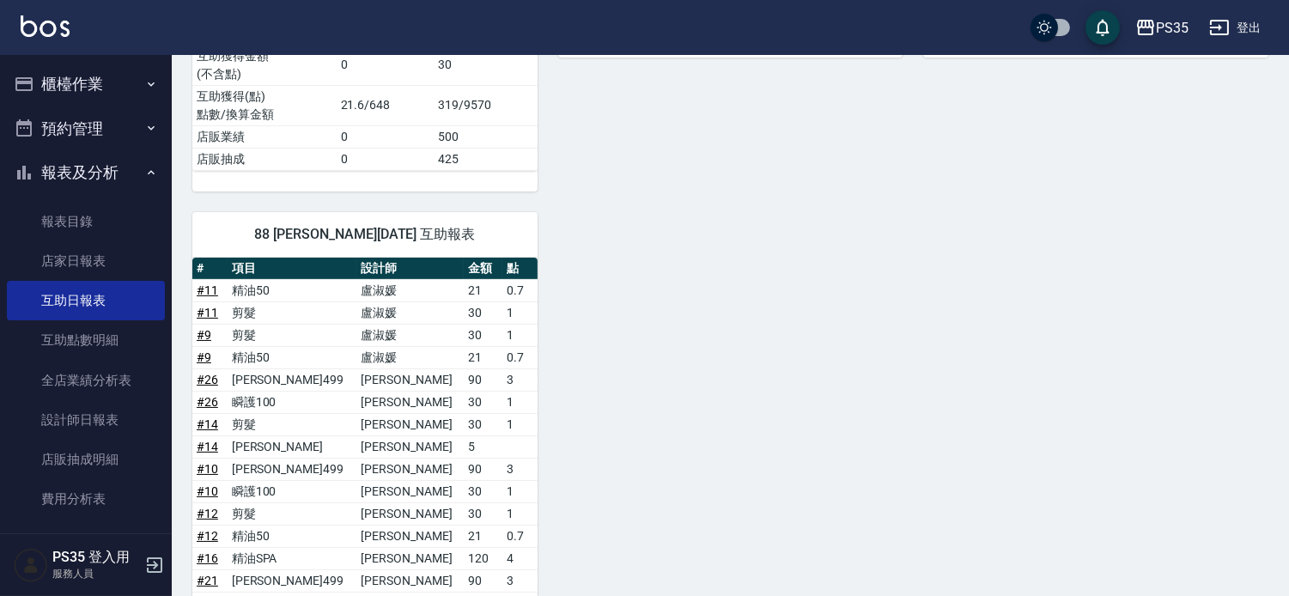
scroll to position [667, 0]
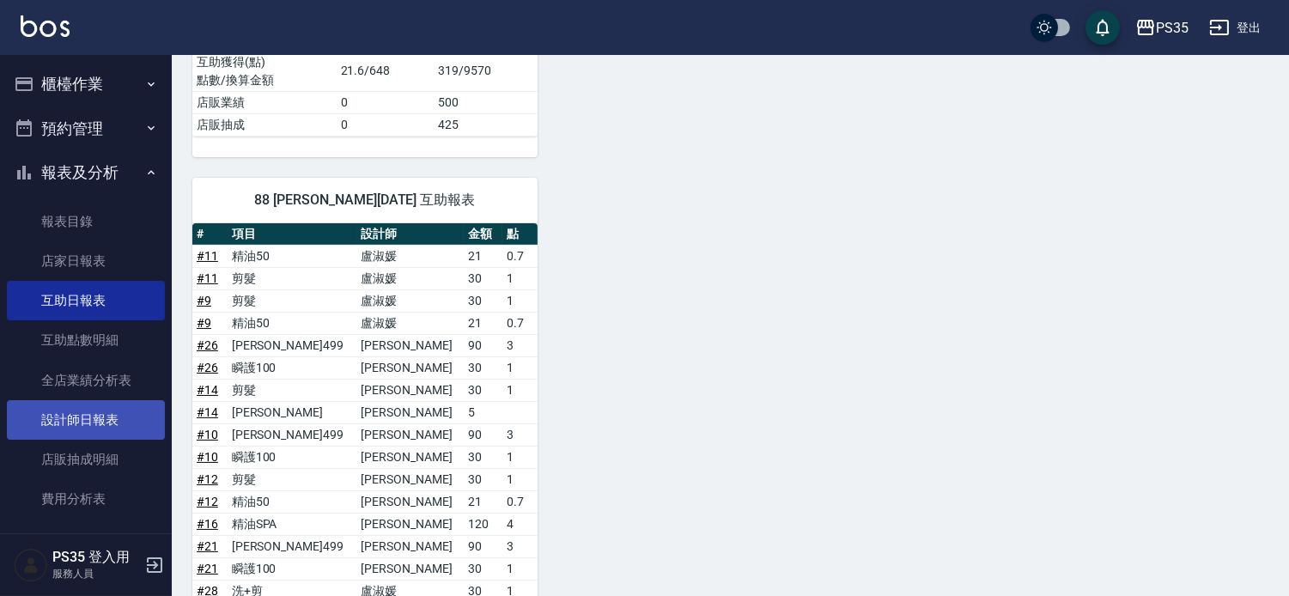
click at [116, 404] on link "設計師日報表" at bounding box center [86, 419] width 158 height 39
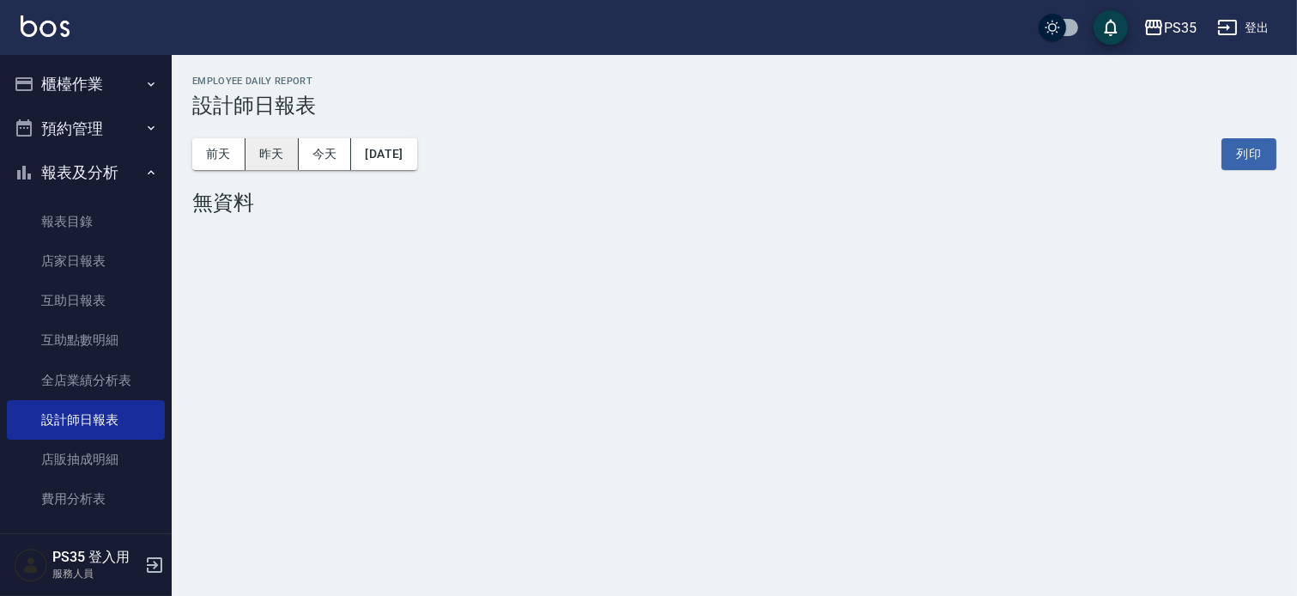
click at [287, 167] on button "昨天" at bounding box center [272, 154] width 53 height 32
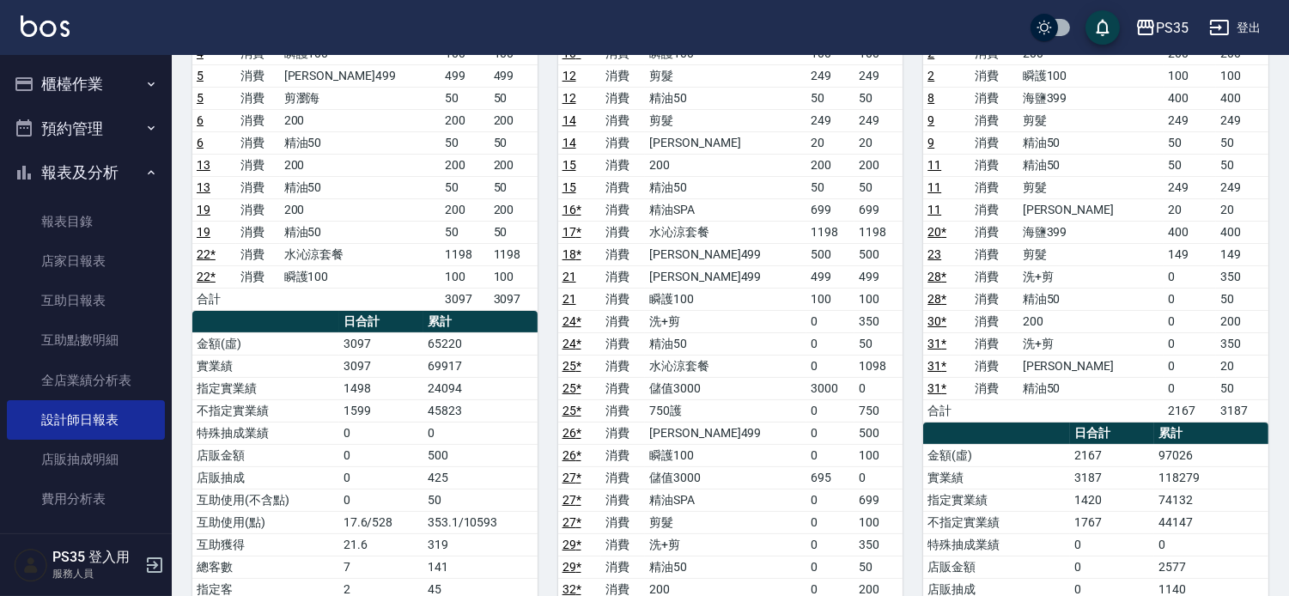
scroll to position [286, 0]
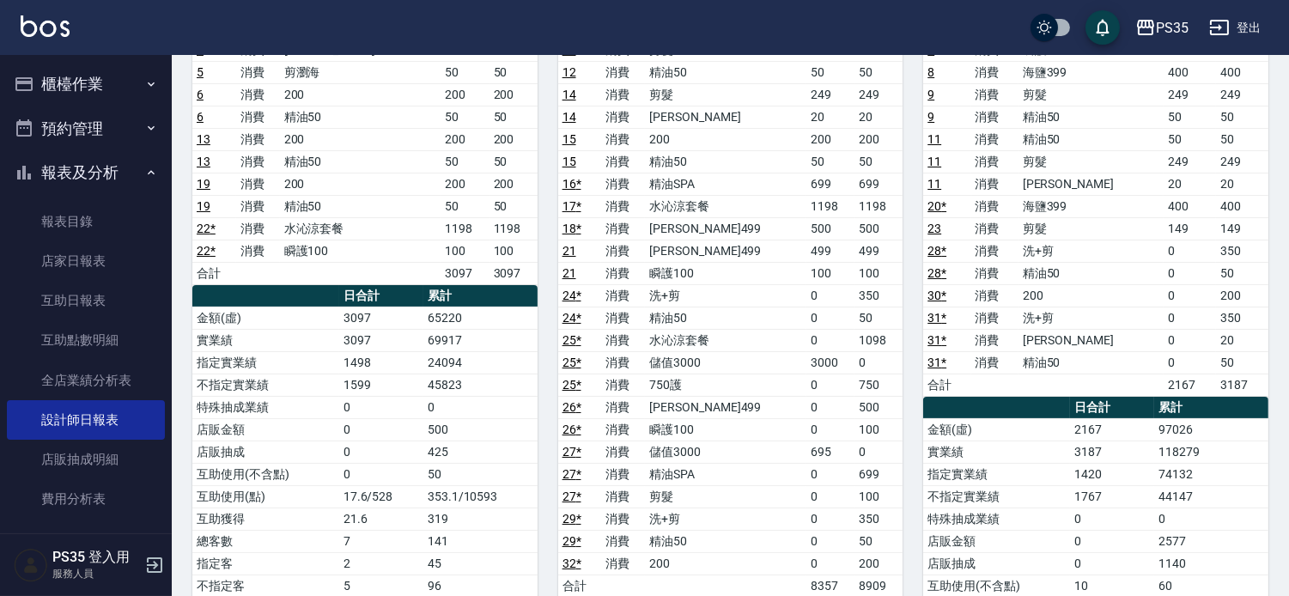
drag, startPoint x: 871, startPoint y: 435, endPoint x: 974, endPoint y: 524, distance: 135.1
click at [973, 522] on div "1 [PERSON_NAME][DATE] 日報表 單號 類別 項目 金額 業績 3 * 消費 200 200 200 4 消費 200 200 200 4 …" at bounding box center [720, 441] width 1096 height 1114
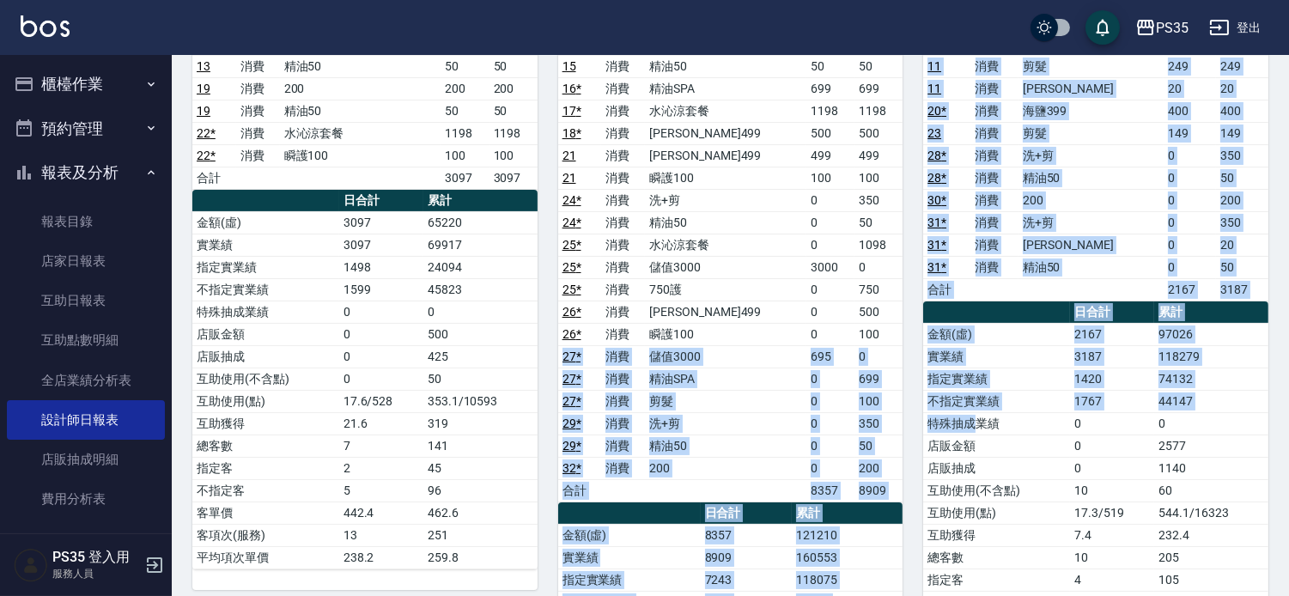
scroll to position [0, 0]
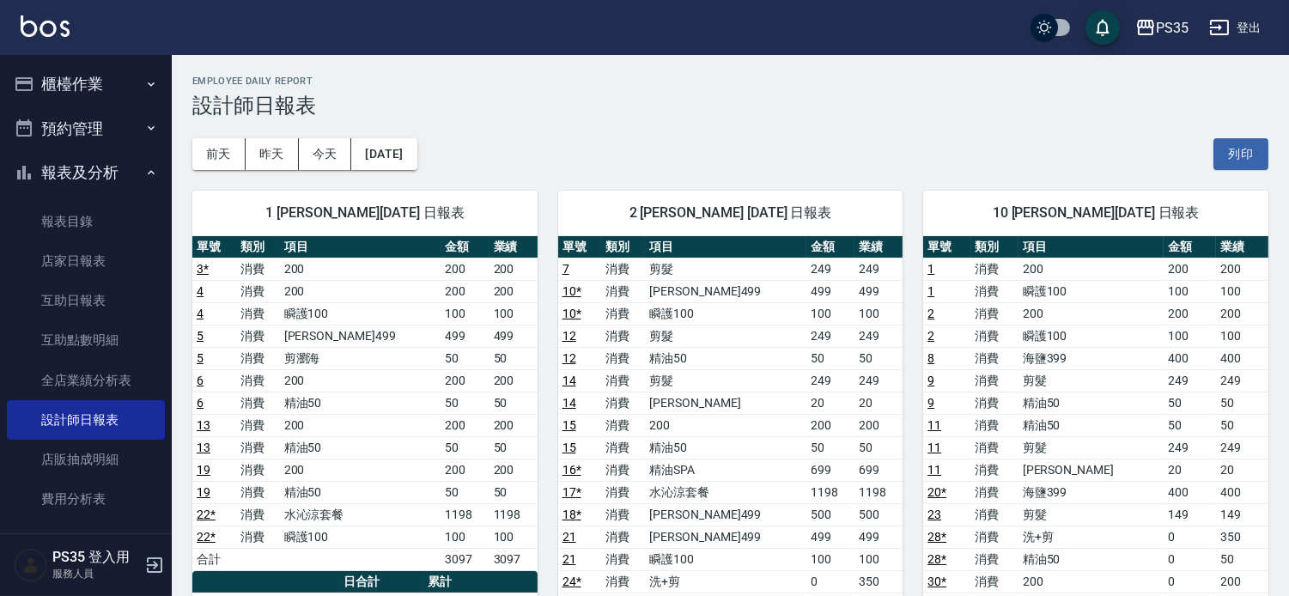
click at [737, 132] on div "[DATE] [DATE] [DATE] [DATE] 列印" at bounding box center [730, 154] width 1076 height 73
click at [289, 144] on button "昨天" at bounding box center [272, 154] width 53 height 32
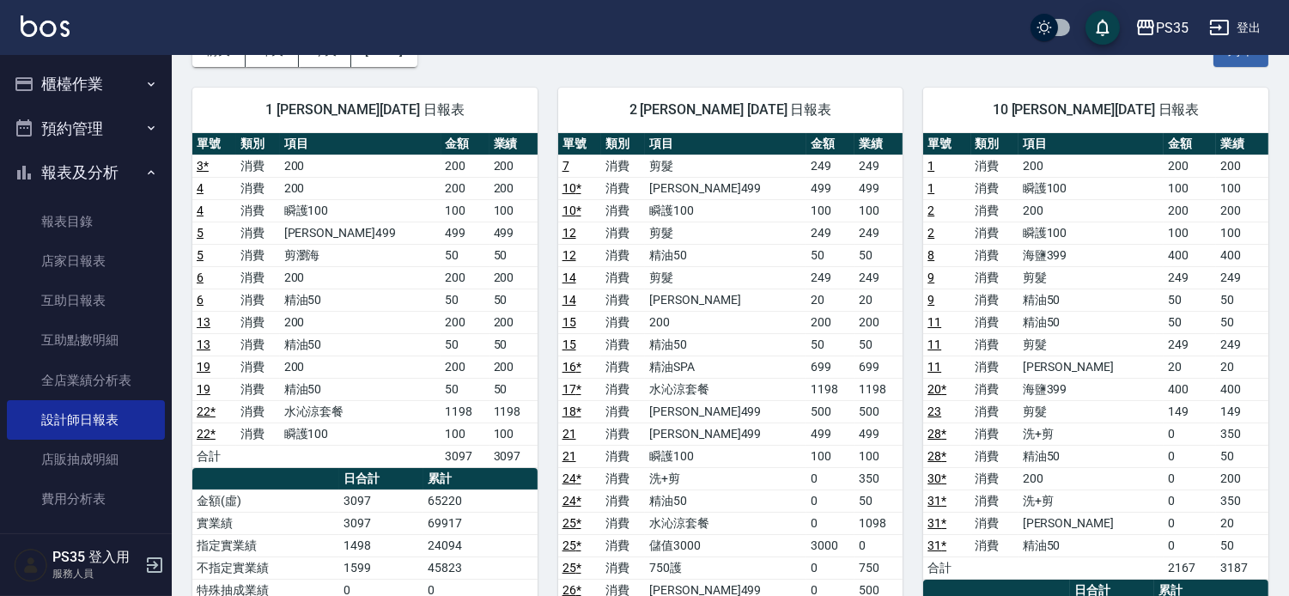
scroll to position [95, 0]
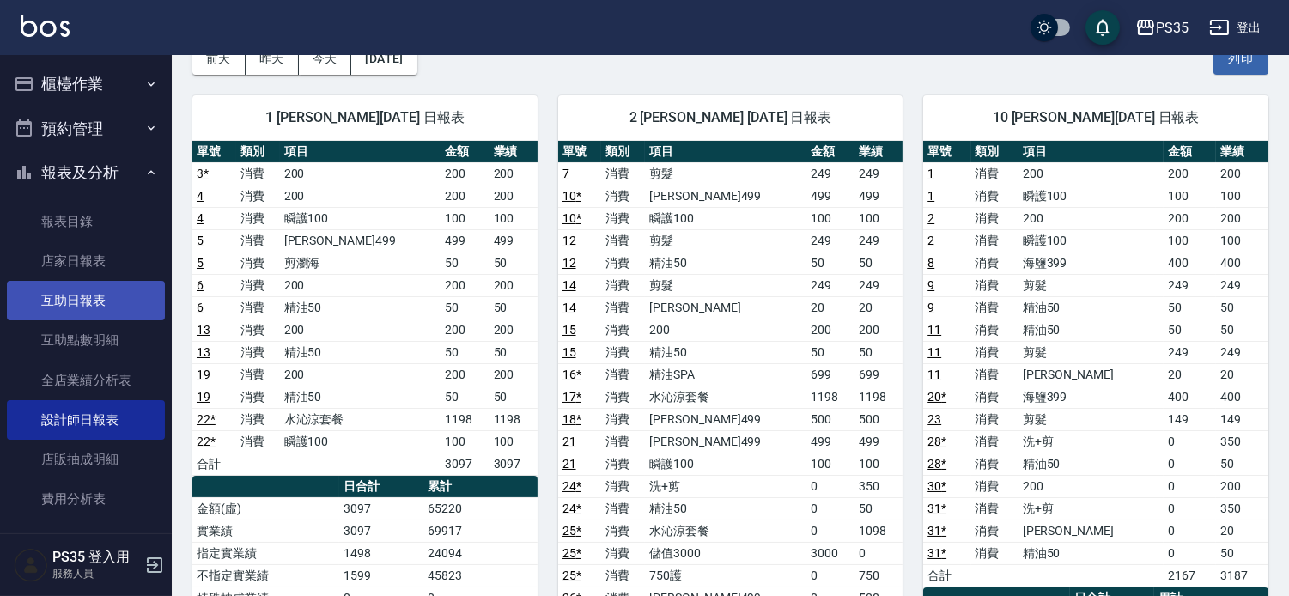
click at [87, 286] on link "互助日報表" at bounding box center [86, 300] width 158 height 39
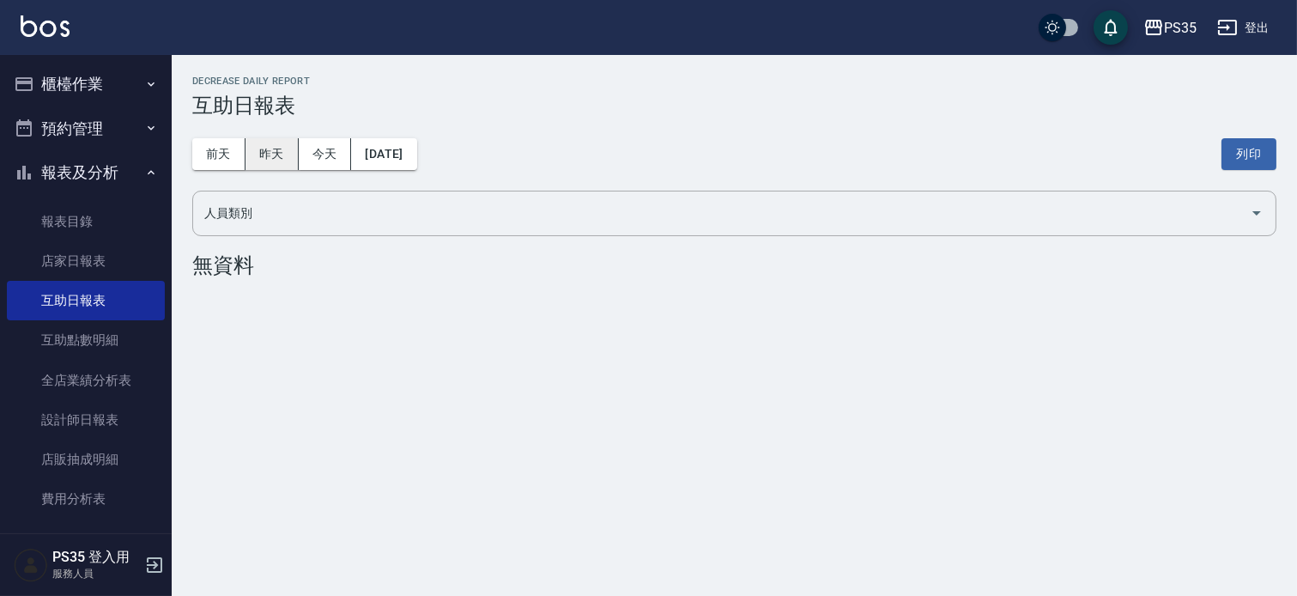
click at [276, 155] on button "昨天" at bounding box center [272, 154] width 53 height 32
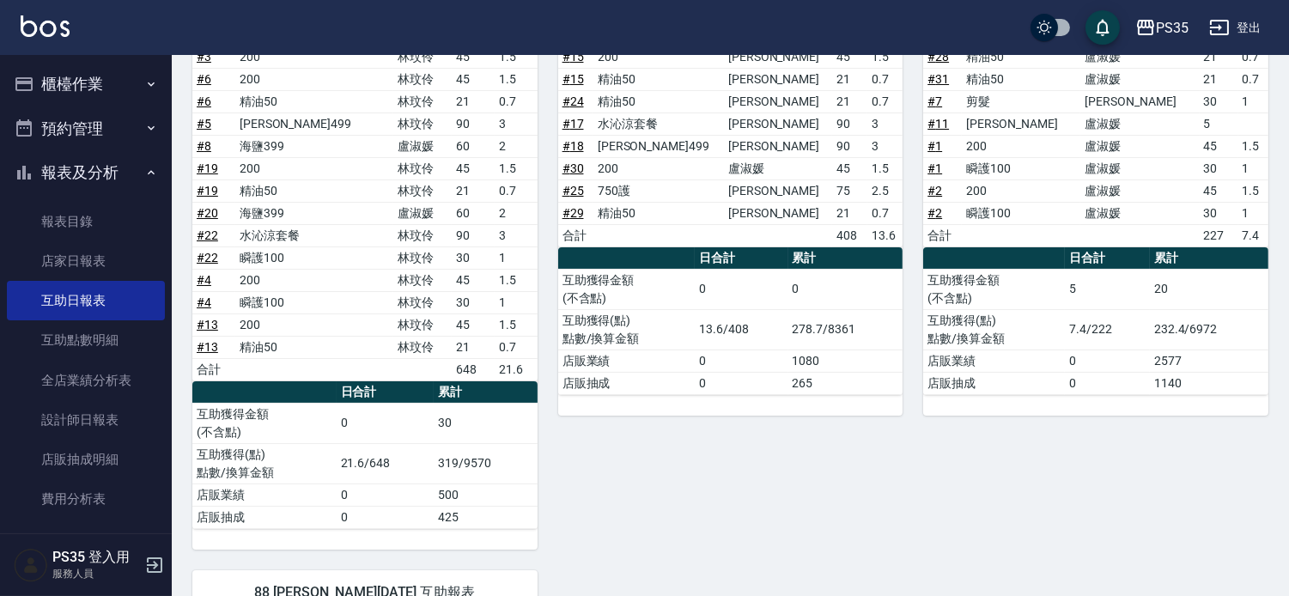
scroll to position [286, 0]
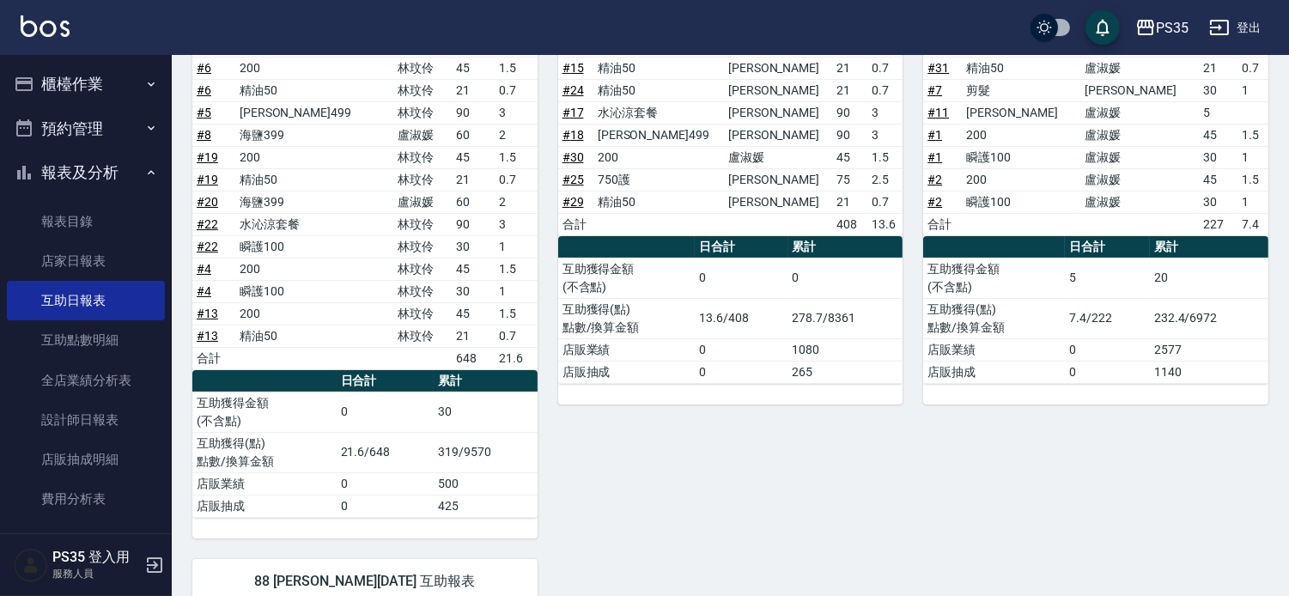
click at [537, 436] on div "2 [PERSON_NAME] [DATE] 互助報表 # 項目 設計師 金額 點 # 15 200 [PERSON_NAME] 45 1.5 # 15 精油…" at bounding box center [720, 243] width 366 height 592
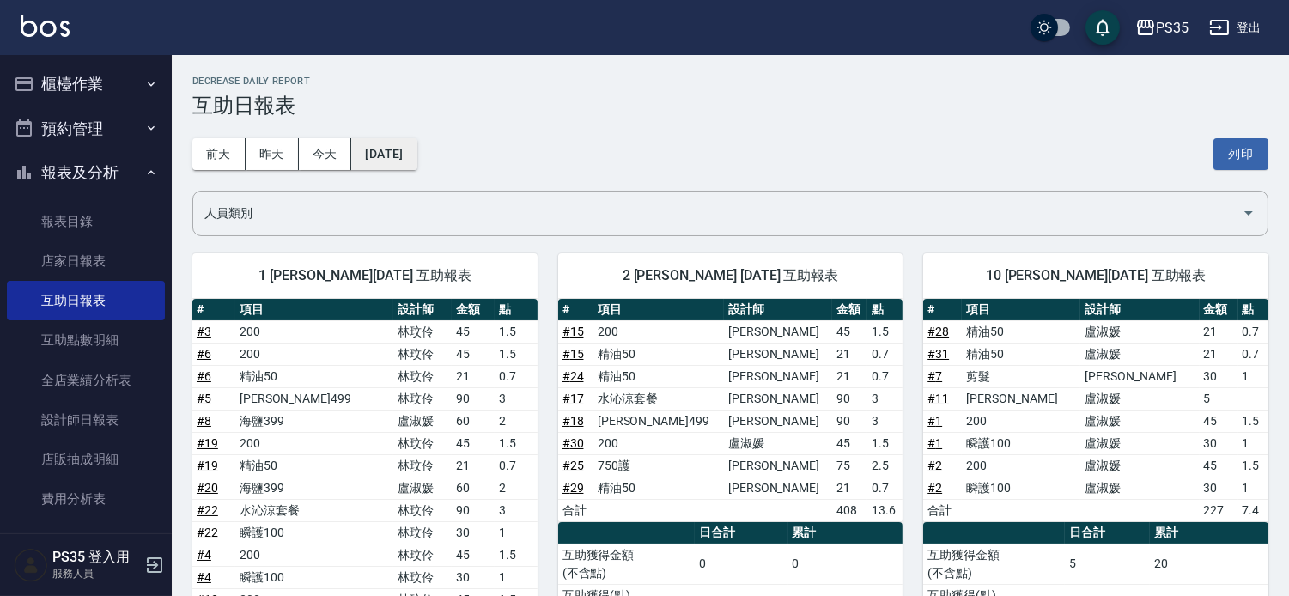
click at [416, 161] on button "[DATE]" at bounding box center [383, 154] width 65 height 32
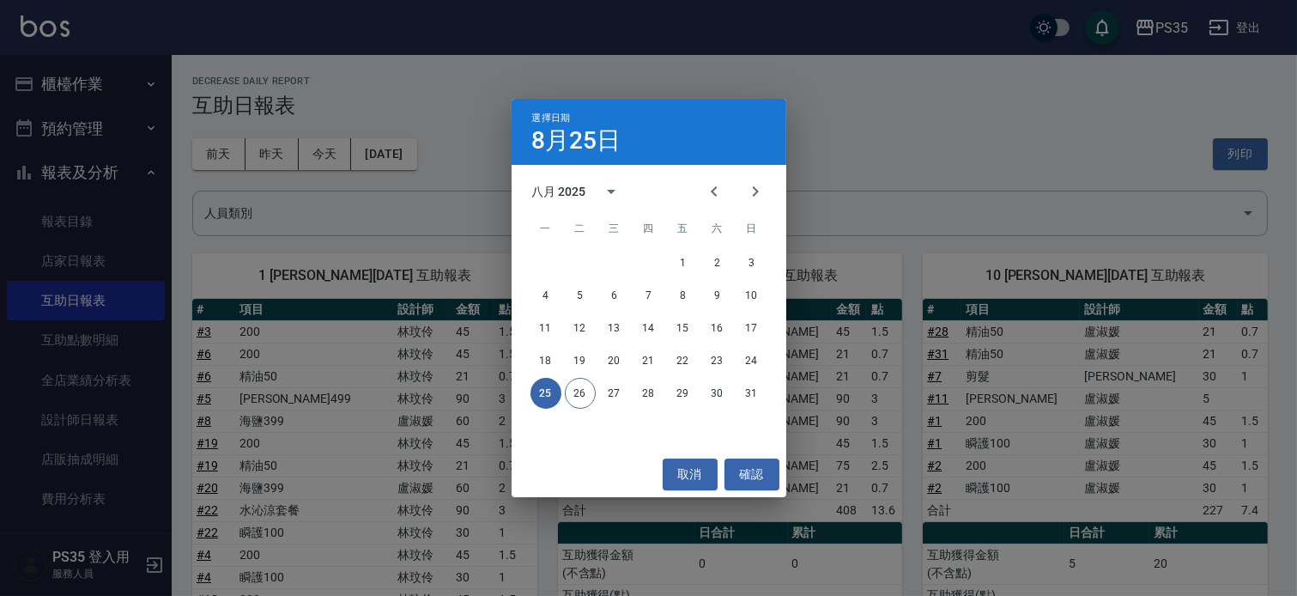
click at [213, 173] on div "選擇日期 8月25日 八月 2025 一 二 三 四 五 六 日 1 2 3 4 5 6 7 8 9 10 11 12 13 14 15 16 17 18 1…" at bounding box center [648, 298] width 1297 height 596
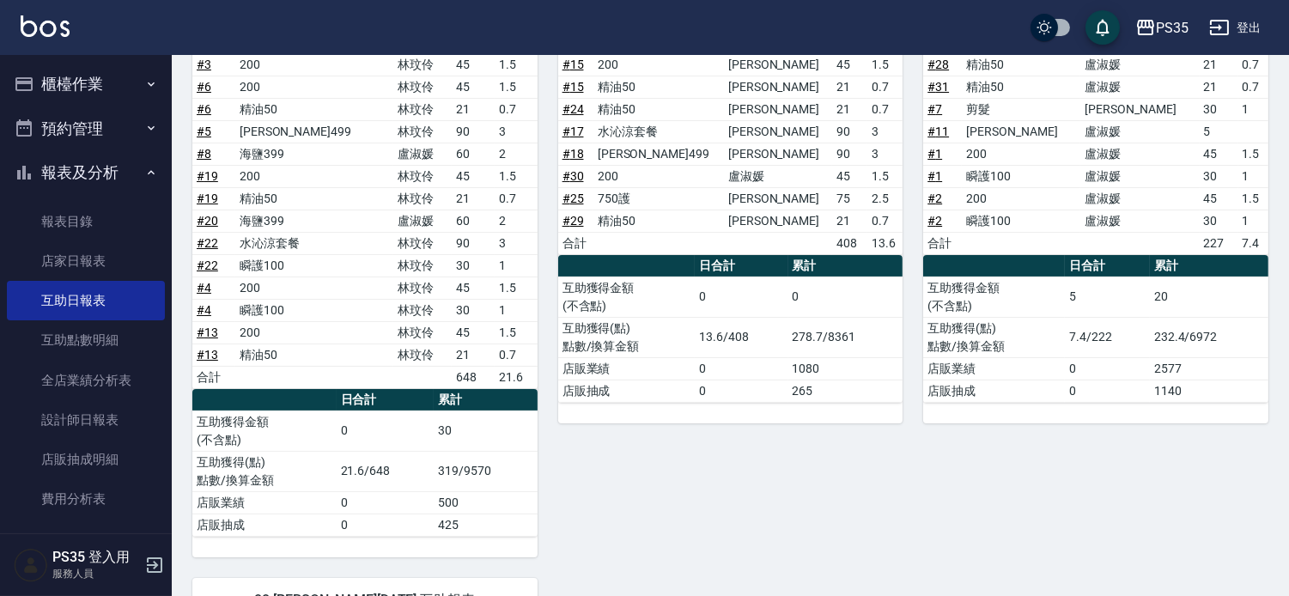
scroll to position [477, 0]
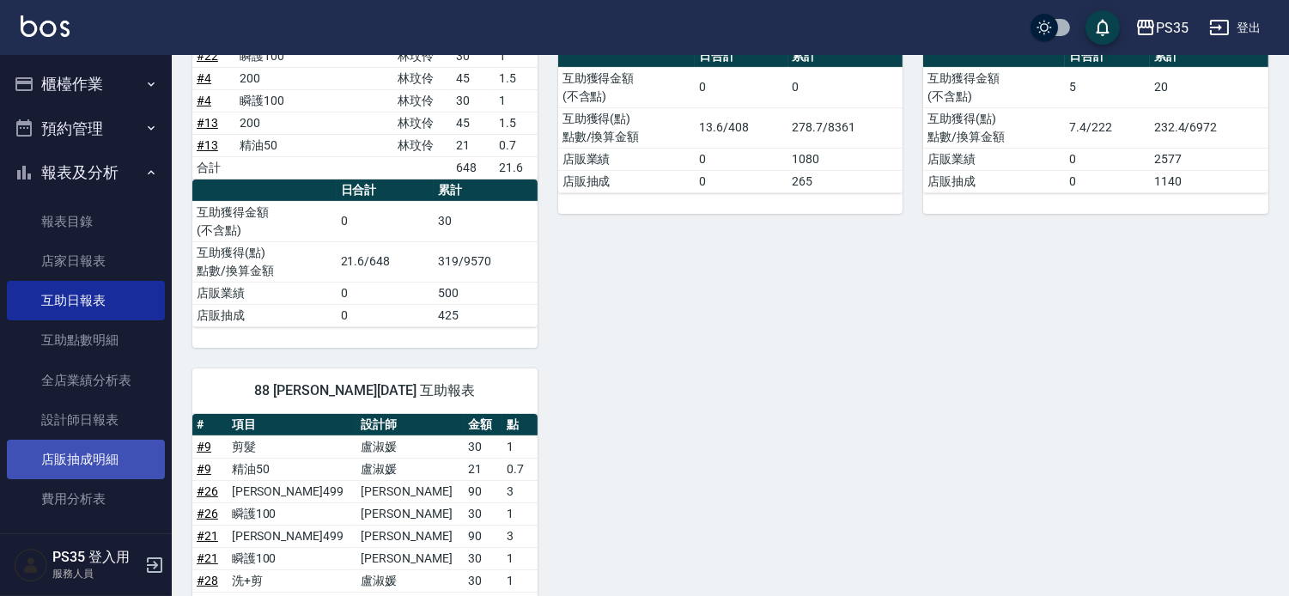
click at [122, 446] on link "店販抽成明細" at bounding box center [86, 459] width 158 height 39
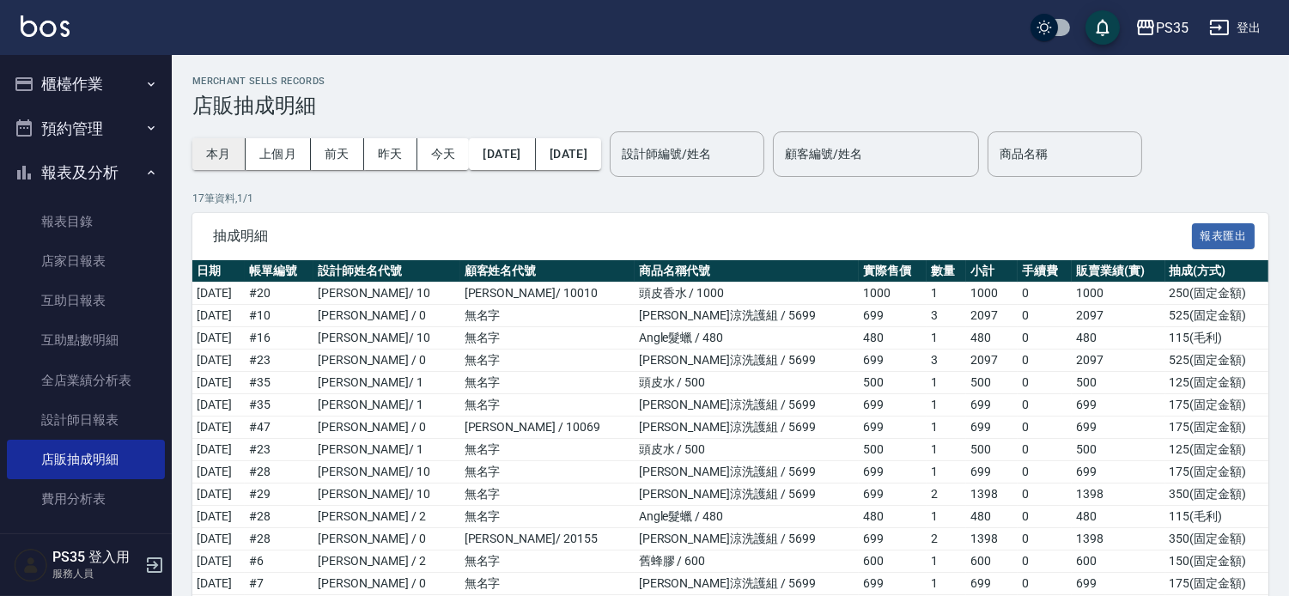
click at [223, 143] on button "本月" at bounding box center [218, 154] width 53 height 32
click at [724, 149] on div "設計師編號/姓名 設計師編號/姓名" at bounding box center [687, 154] width 155 height 46
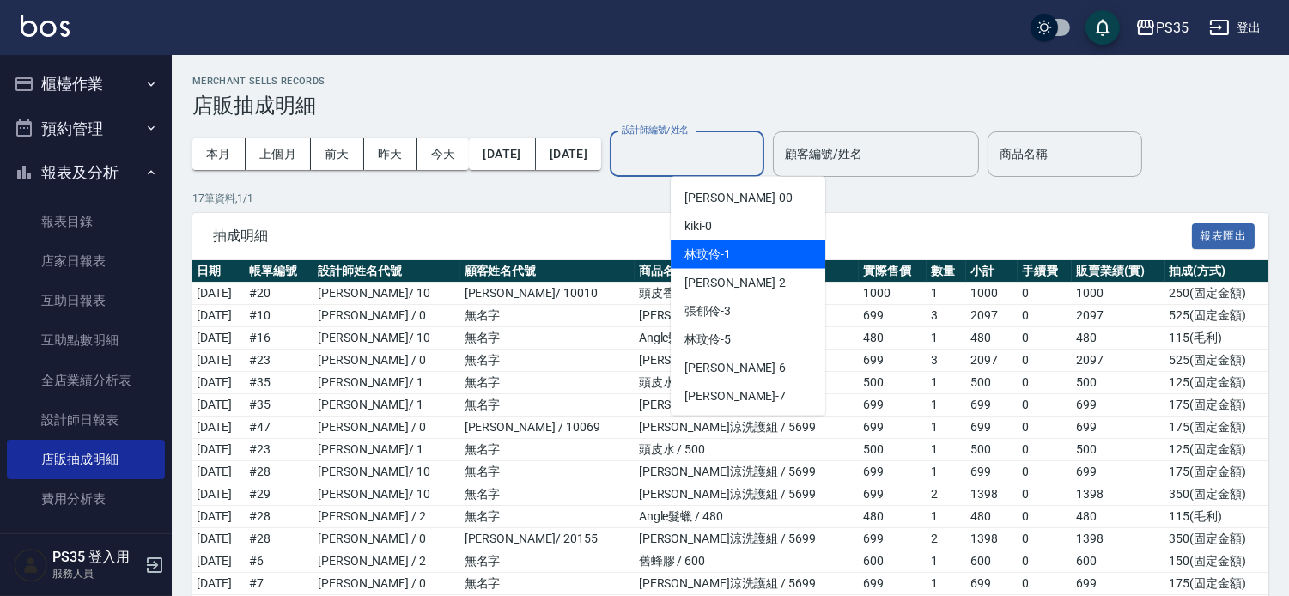
click at [756, 251] on div "[PERSON_NAME]-1" at bounding box center [748, 254] width 155 height 28
type input "[PERSON_NAME]-1"
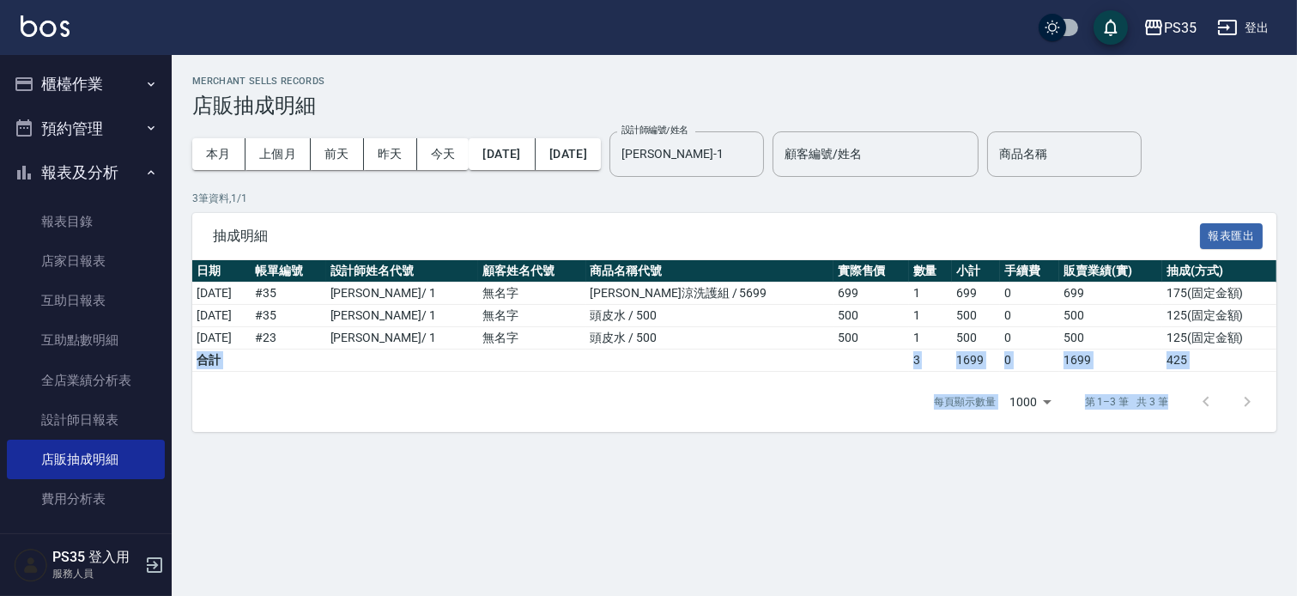
drag, startPoint x: 1251, startPoint y: 349, endPoint x: 1159, endPoint y: 633, distance: 298.7
click at [1159, 595] on html "PS35 登出 櫃檯作業 打帳單 帳單列表 現金收支登錄 高階收支登錄 材料自購登錄 每日結帳 排班表 現場電腦打卡 預約管理 預約管理 單日預約紀錄 單週預…" at bounding box center [648, 298] width 1297 height 596
